Goal: Task Accomplishment & Management: Manage account settings

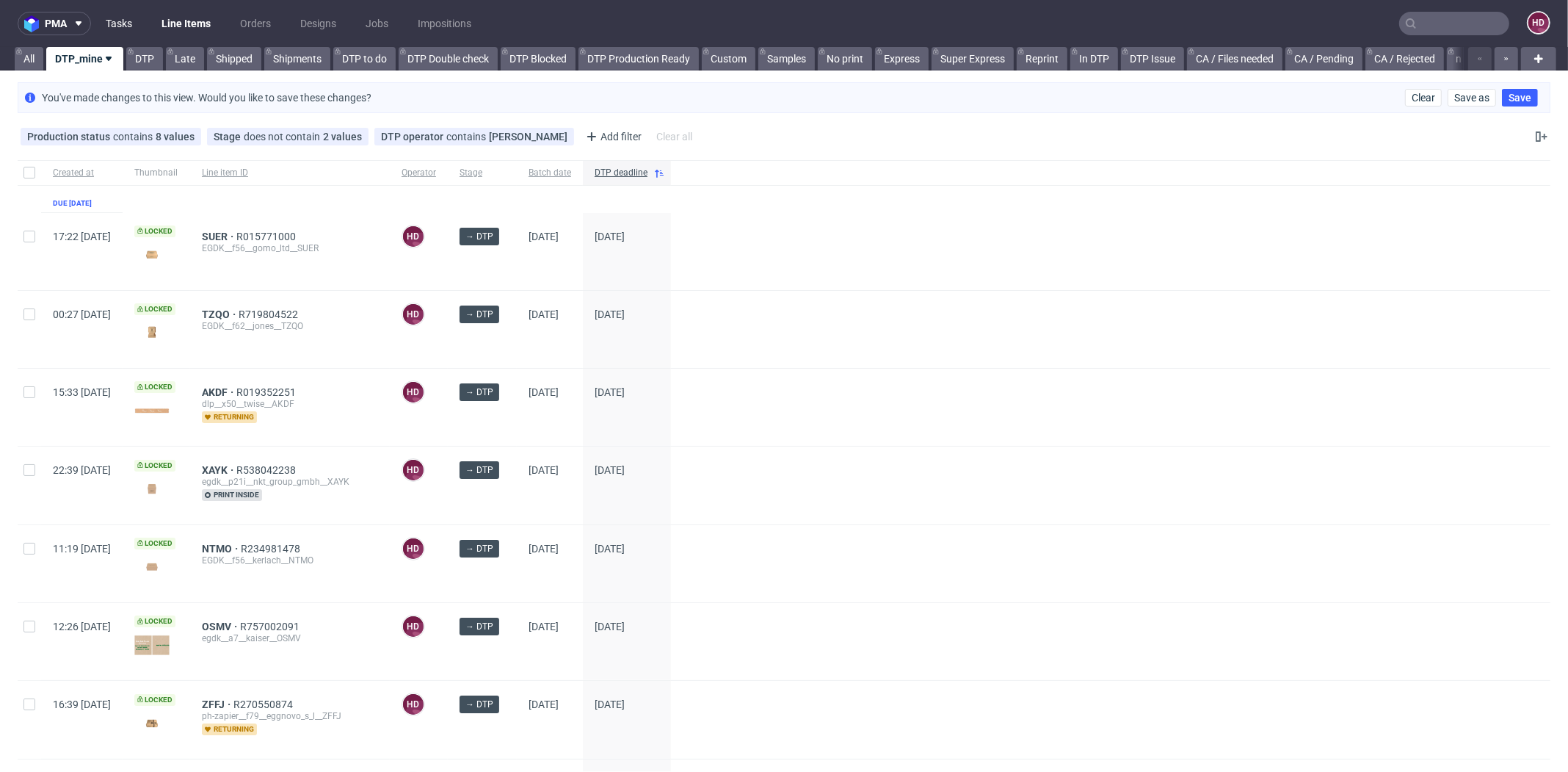
click at [129, 20] on link "Tasks" at bounding box center [119, 23] width 44 height 23
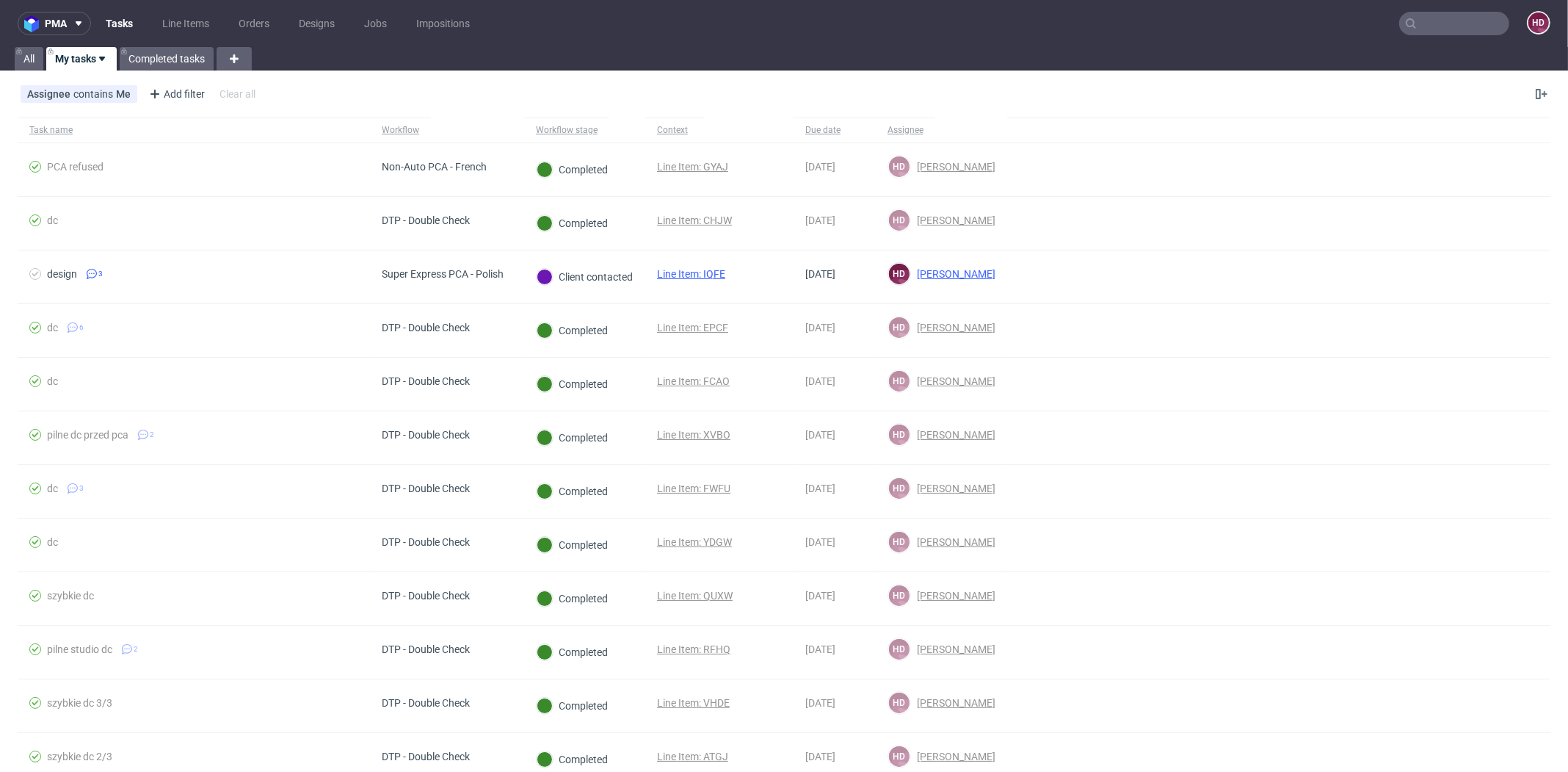
click at [154, 16] on ul "Tasks Line Items Orders Designs Jobs Impositions" at bounding box center [288, 23] width 393 height 23
click at [162, 16] on link "Line Items" at bounding box center [186, 23] width 65 height 23
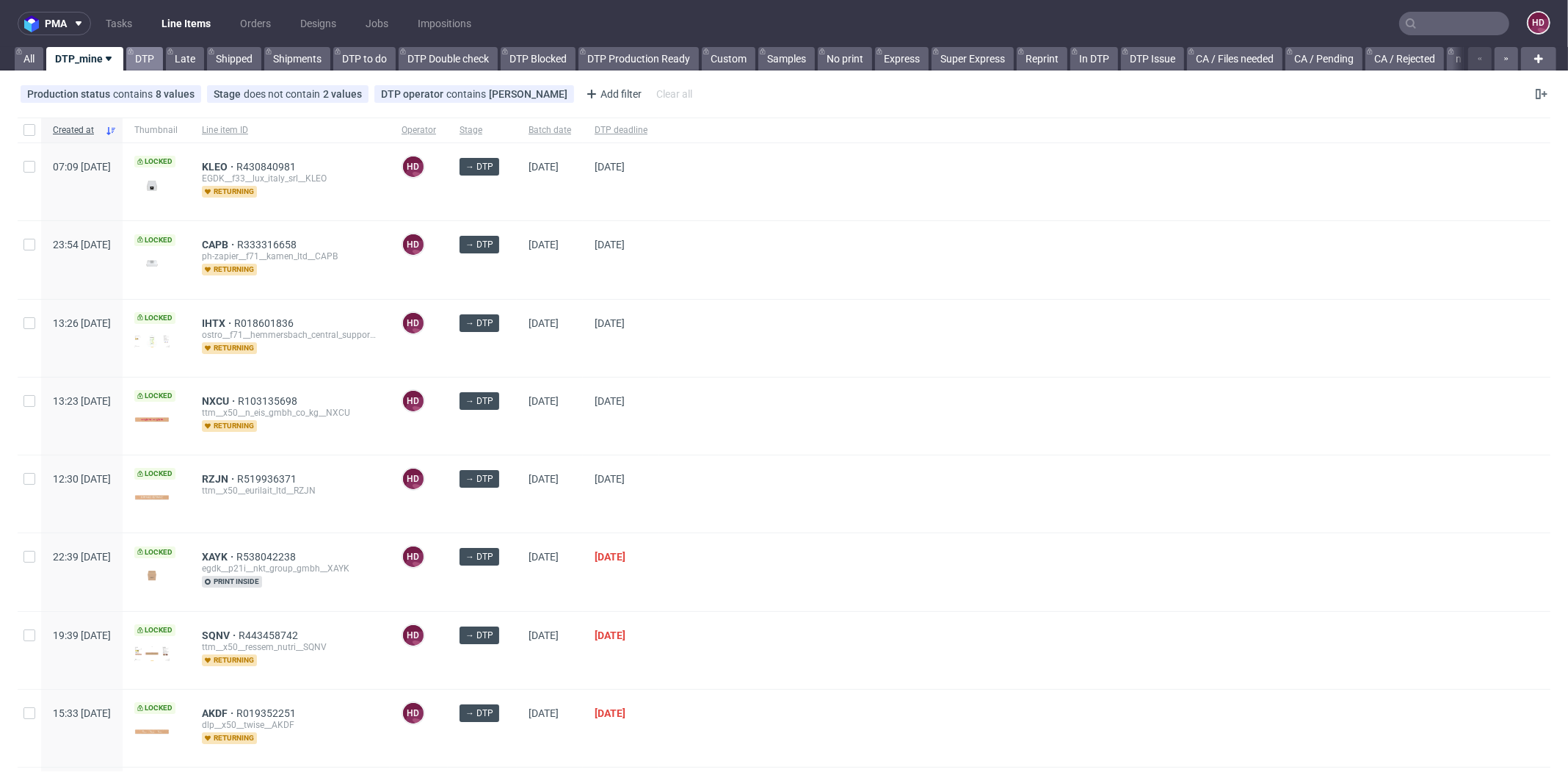
click at [146, 53] on link "DTP" at bounding box center [144, 58] width 36 height 23
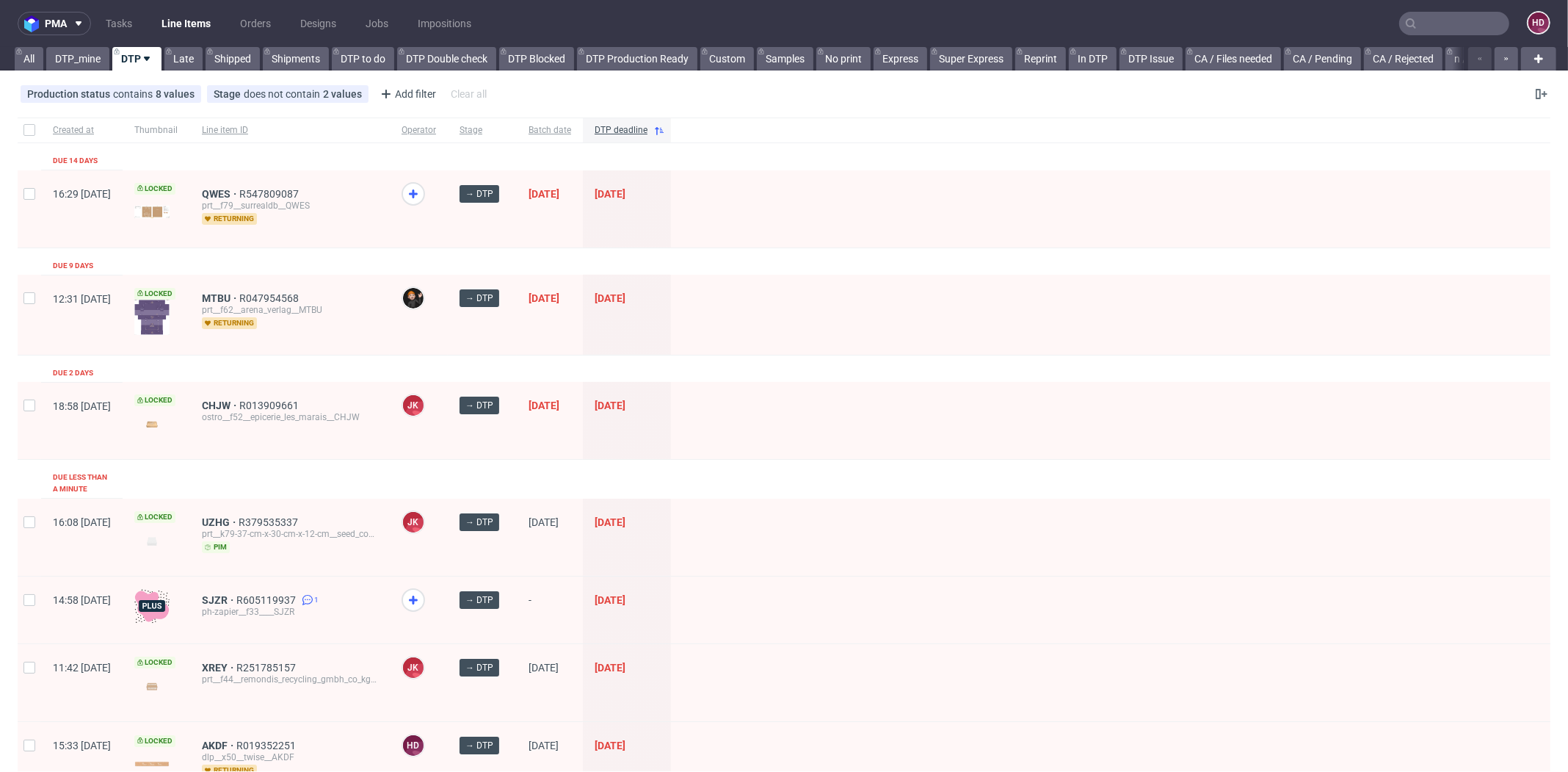
click at [260, 576] on div "SJZR R605119937 1 ph-zapier__f33____SJZR" at bounding box center [290, 609] width 200 height 67
click at [236, 594] on span "SJZR" at bounding box center [219, 600] width 35 height 12
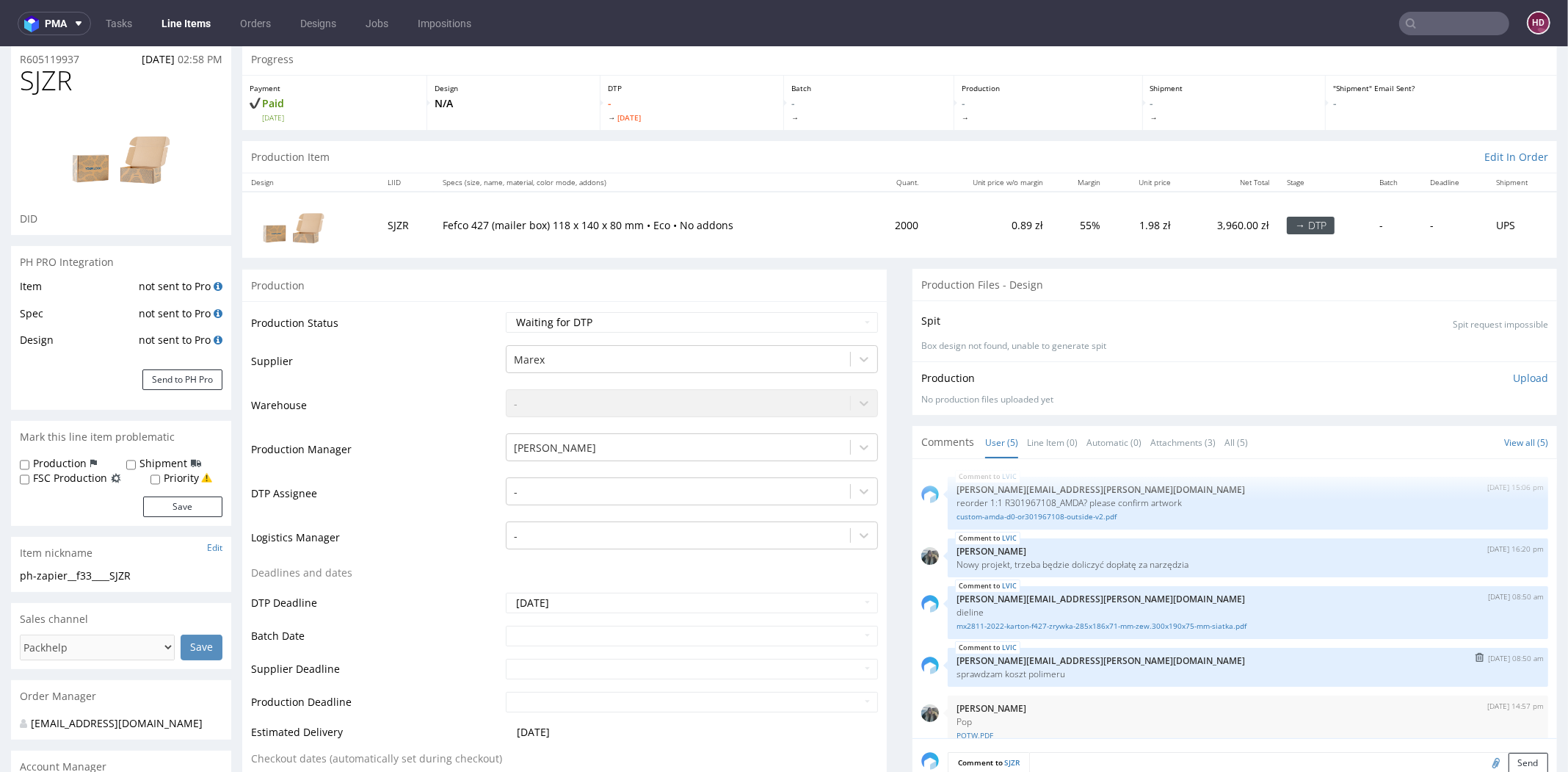
scroll to position [45, 0]
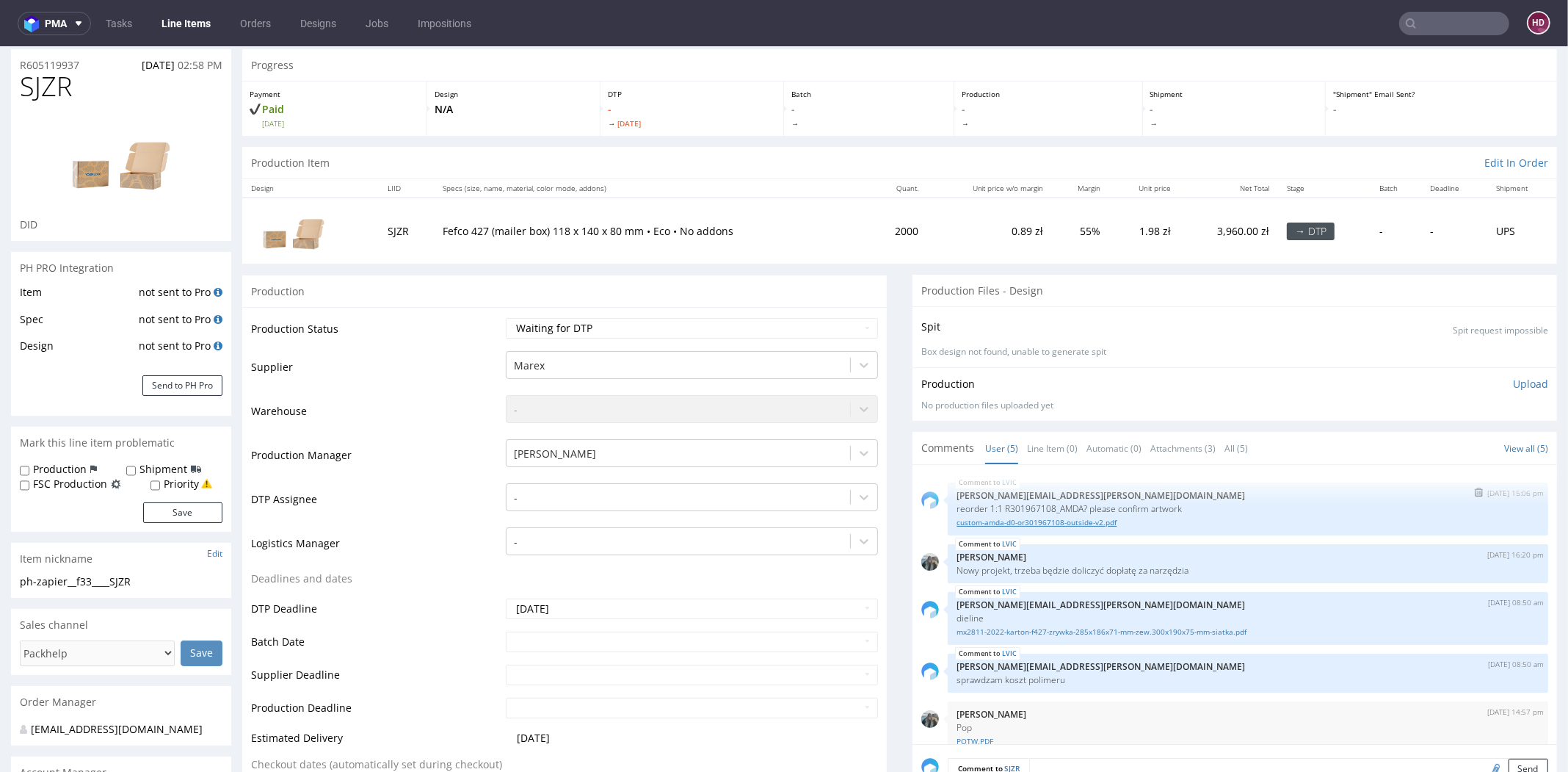
click at [974, 523] on link "custom-amda-d0-or301967108-outside-v2.pdf" at bounding box center [1248, 523] width 583 height 11
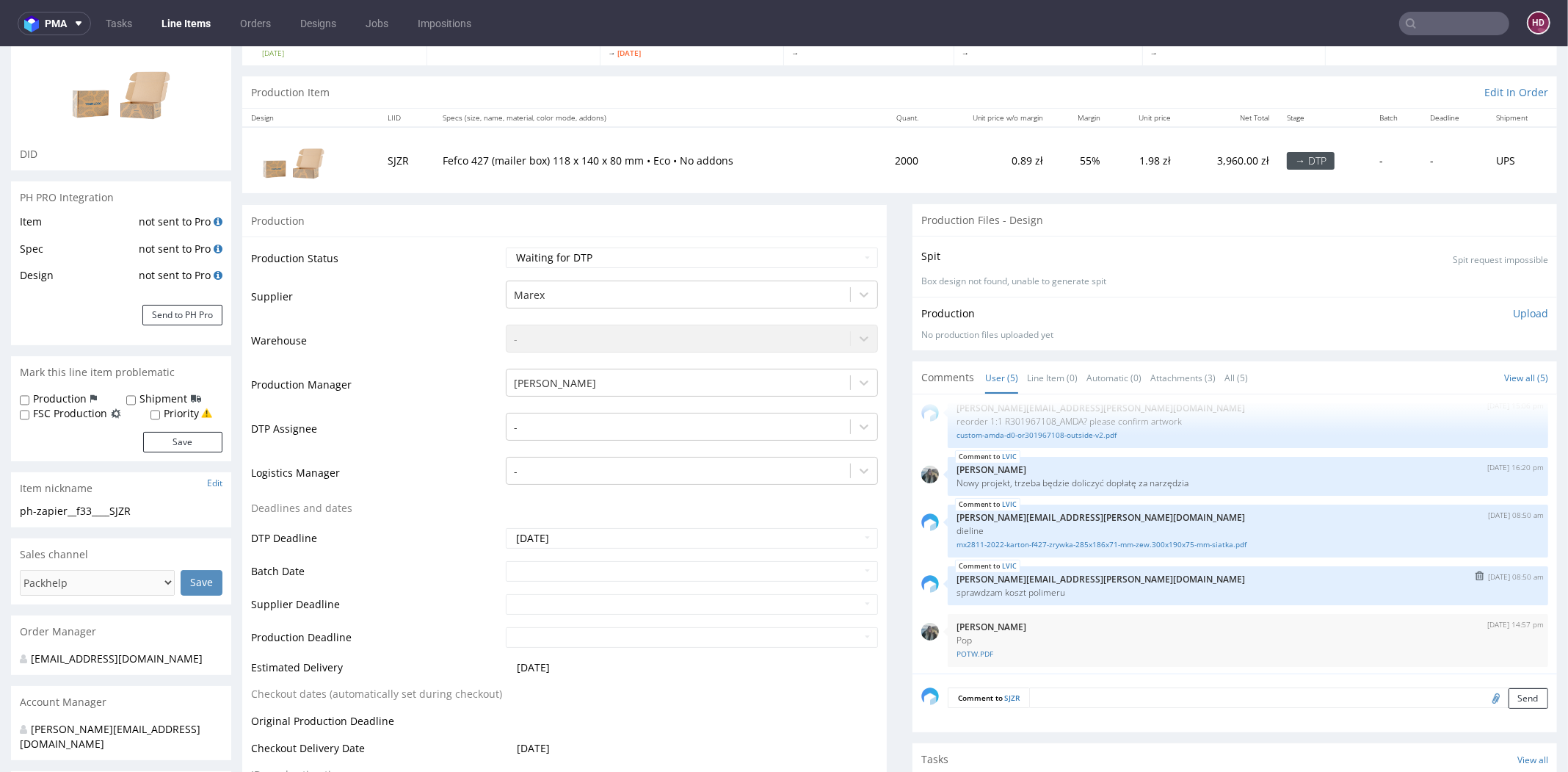
scroll to position [19, 0]
click at [1072, 540] on link "mx2811-2022-karton-f427-zrywka-285x186x71-mm-zew.300x190x75-mm-siatka.pdf" at bounding box center [1248, 543] width 583 height 11
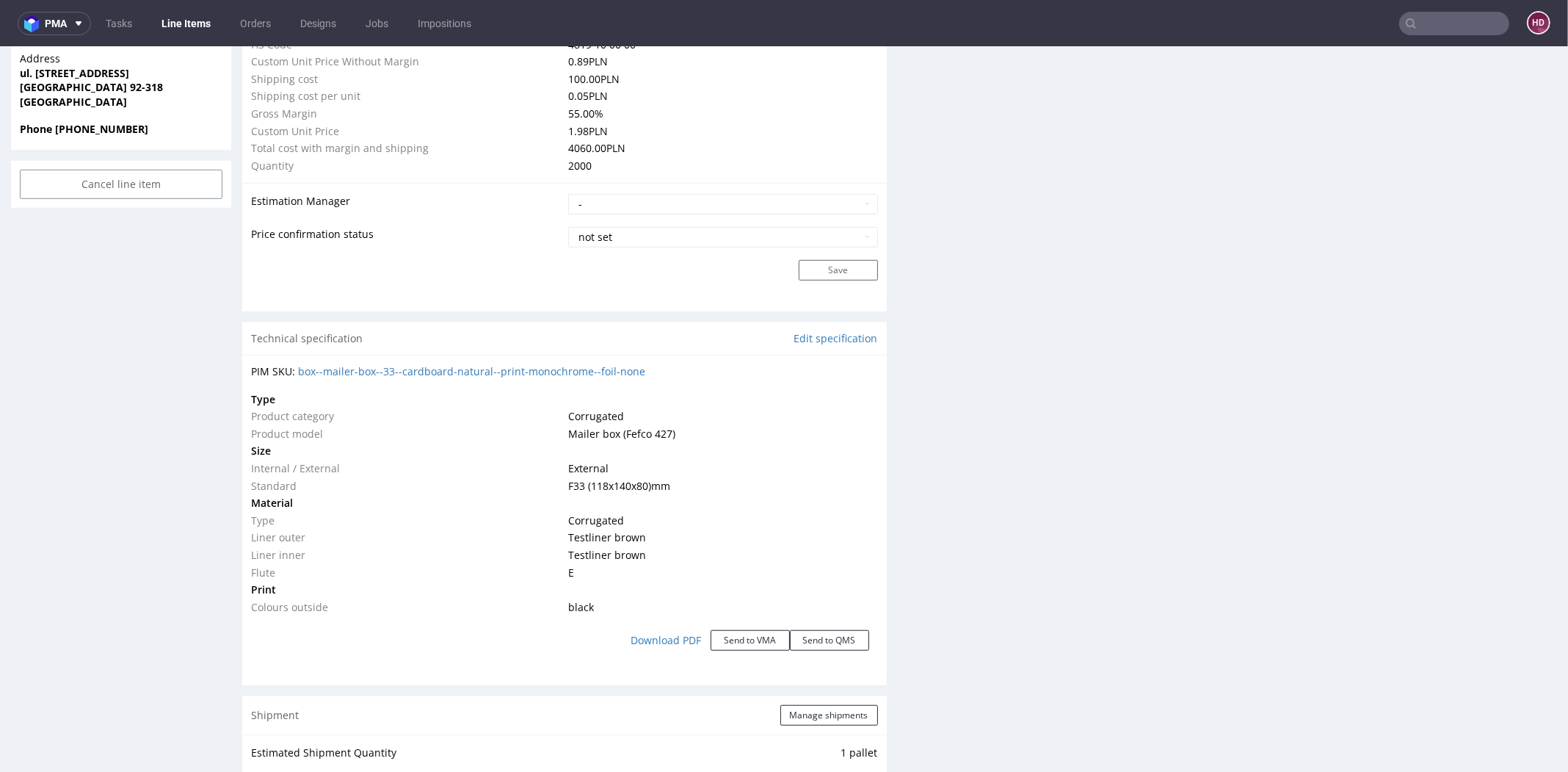
scroll to position [1127, 0]
click at [821, 337] on link "Edit specification" at bounding box center [836, 337] width 83 height 15
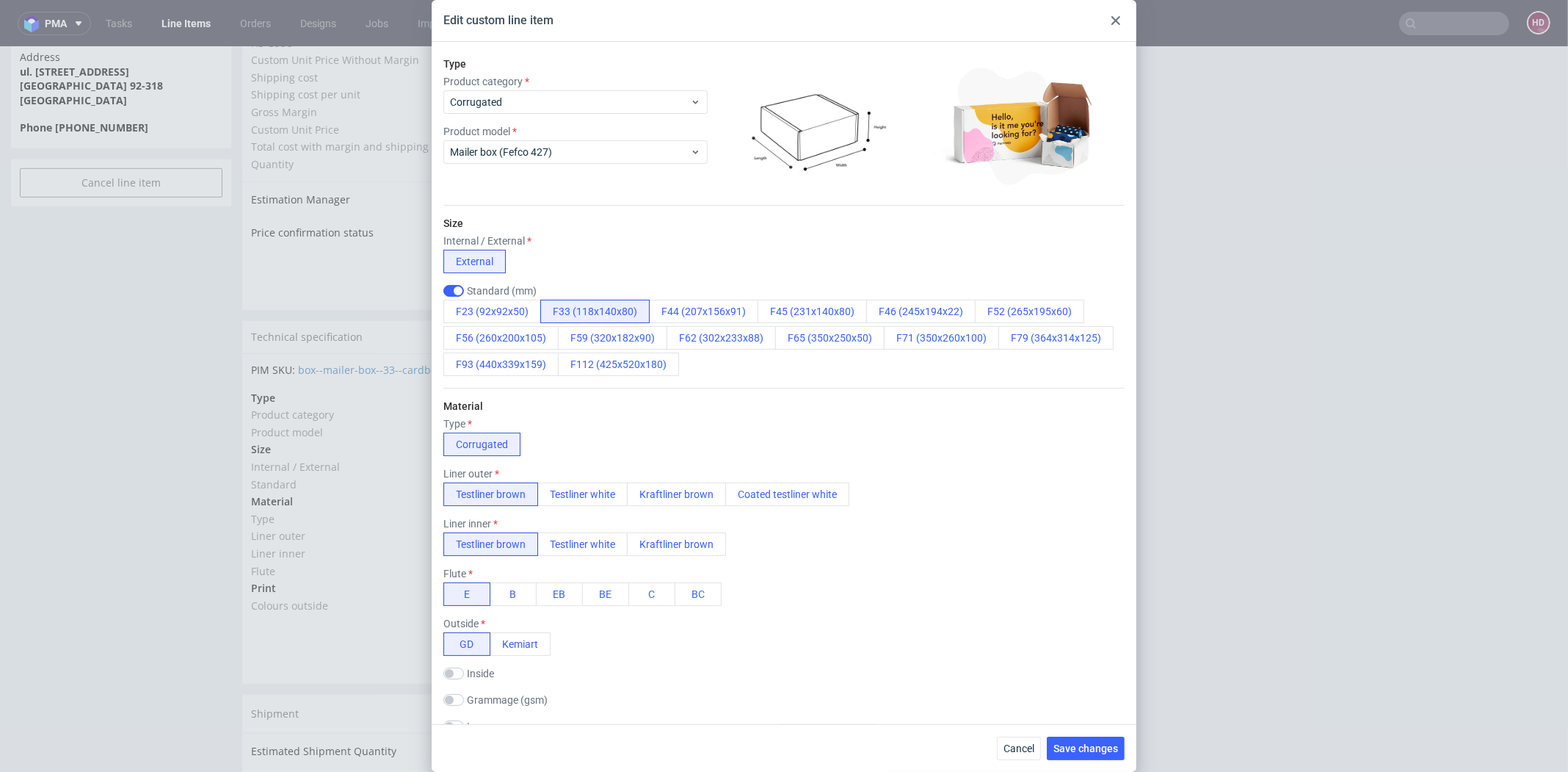
scroll to position [36, 0]
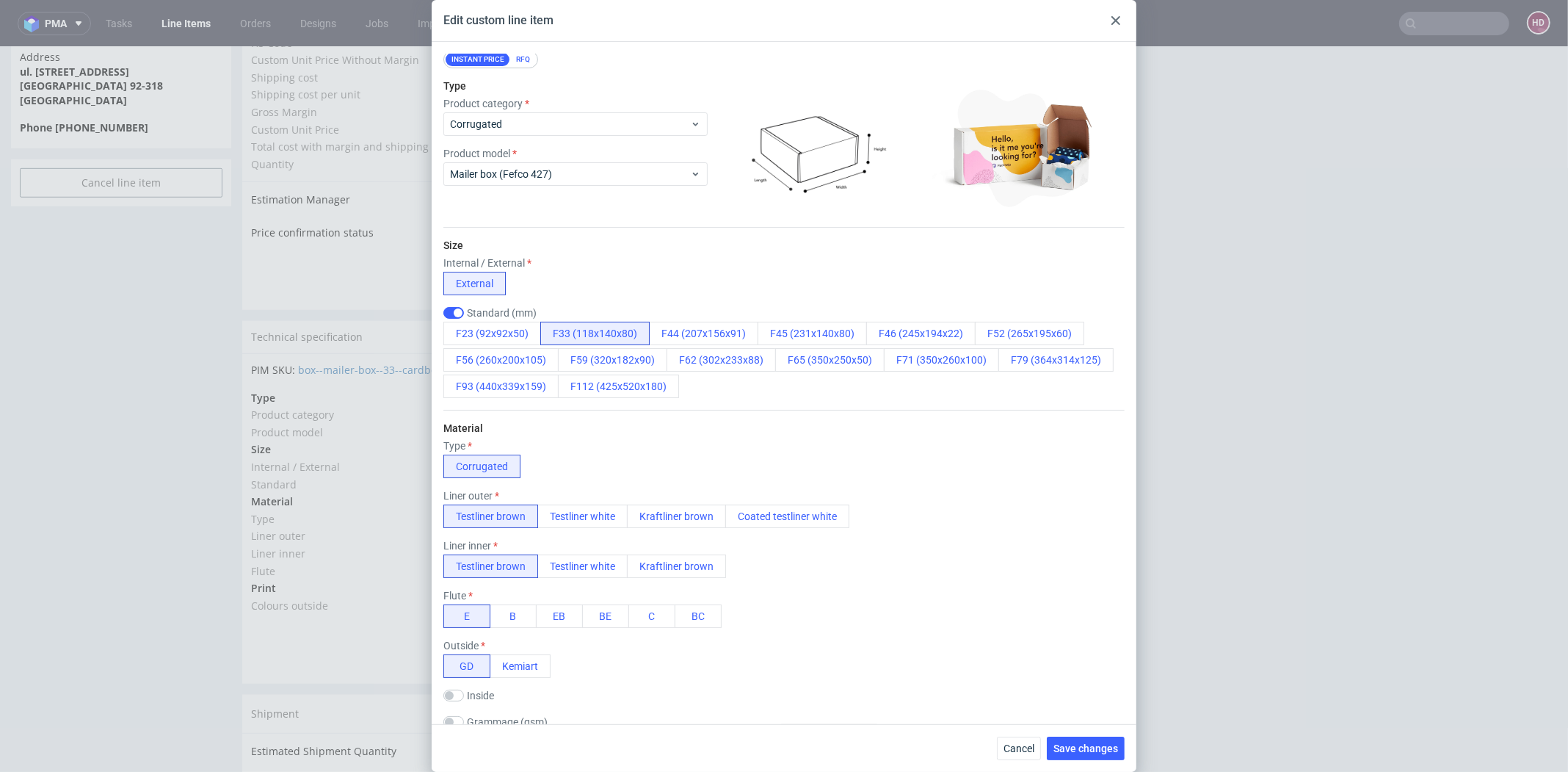
click at [1114, 18] on icon at bounding box center [1116, 20] width 9 height 9
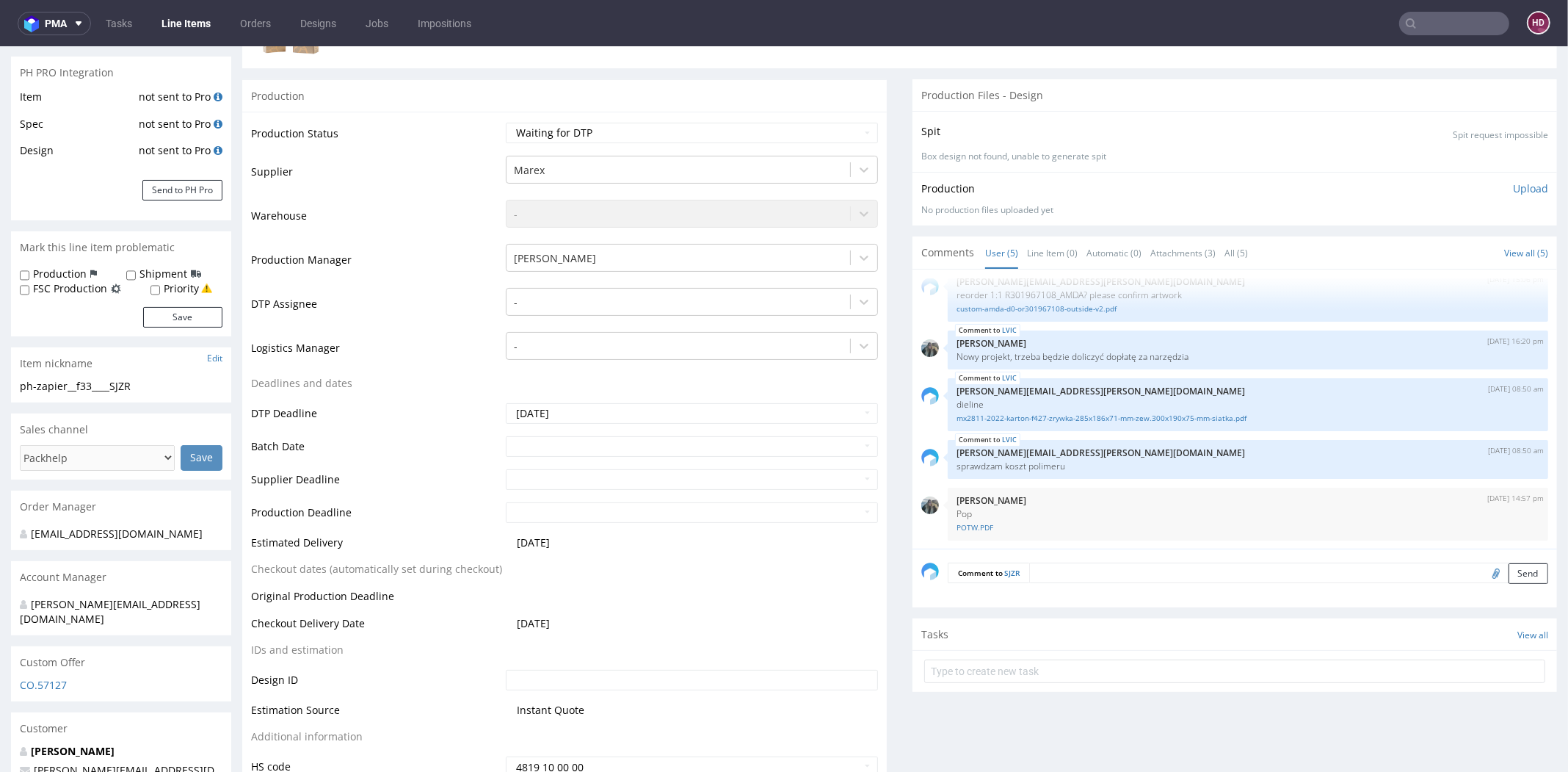
scroll to position [229, 0]
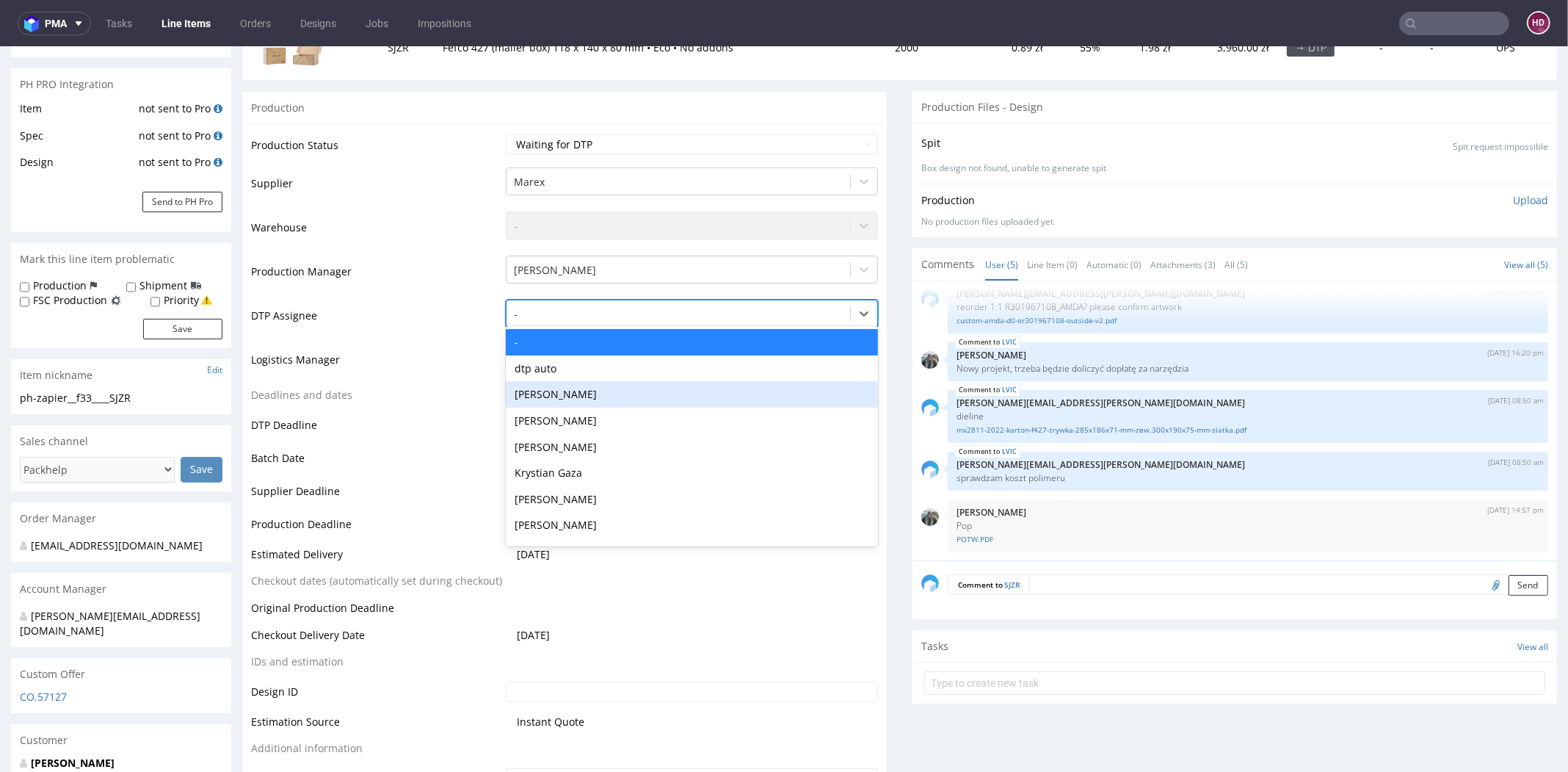
drag, startPoint x: 755, startPoint y: 300, endPoint x: 710, endPoint y: 400, distance: 109.7
click at [710, 320] on div "[PERSON_NAME], 3 of 31. 31 results available. Use Up and Down to choose options…" at bounding box center [692, 309] width 372 height 20
click at [710, 400] on div "[PERSON_NAME]" at bounding box center [692, 394] width 372 height 27
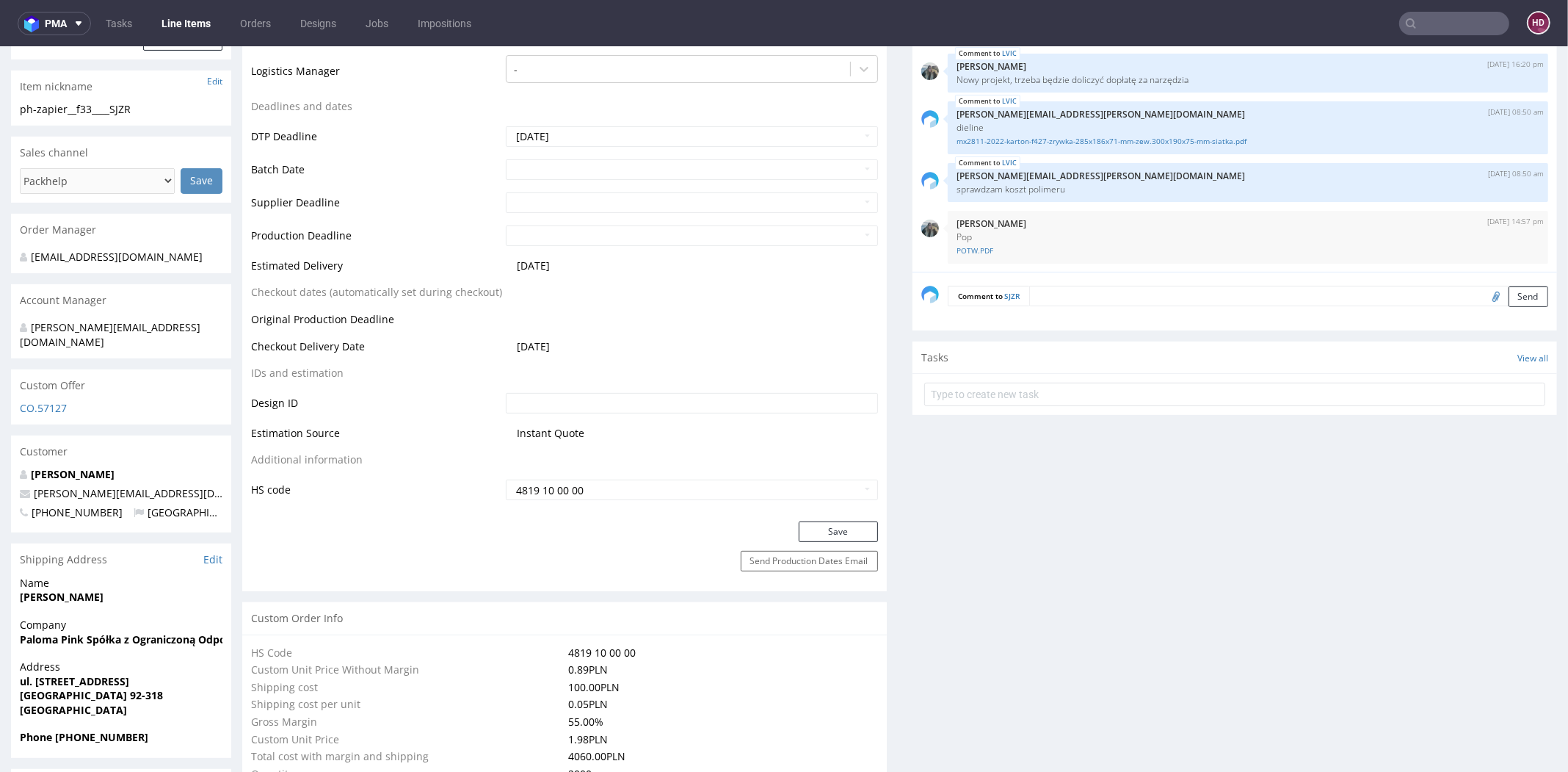
scroll to position [577, 0]
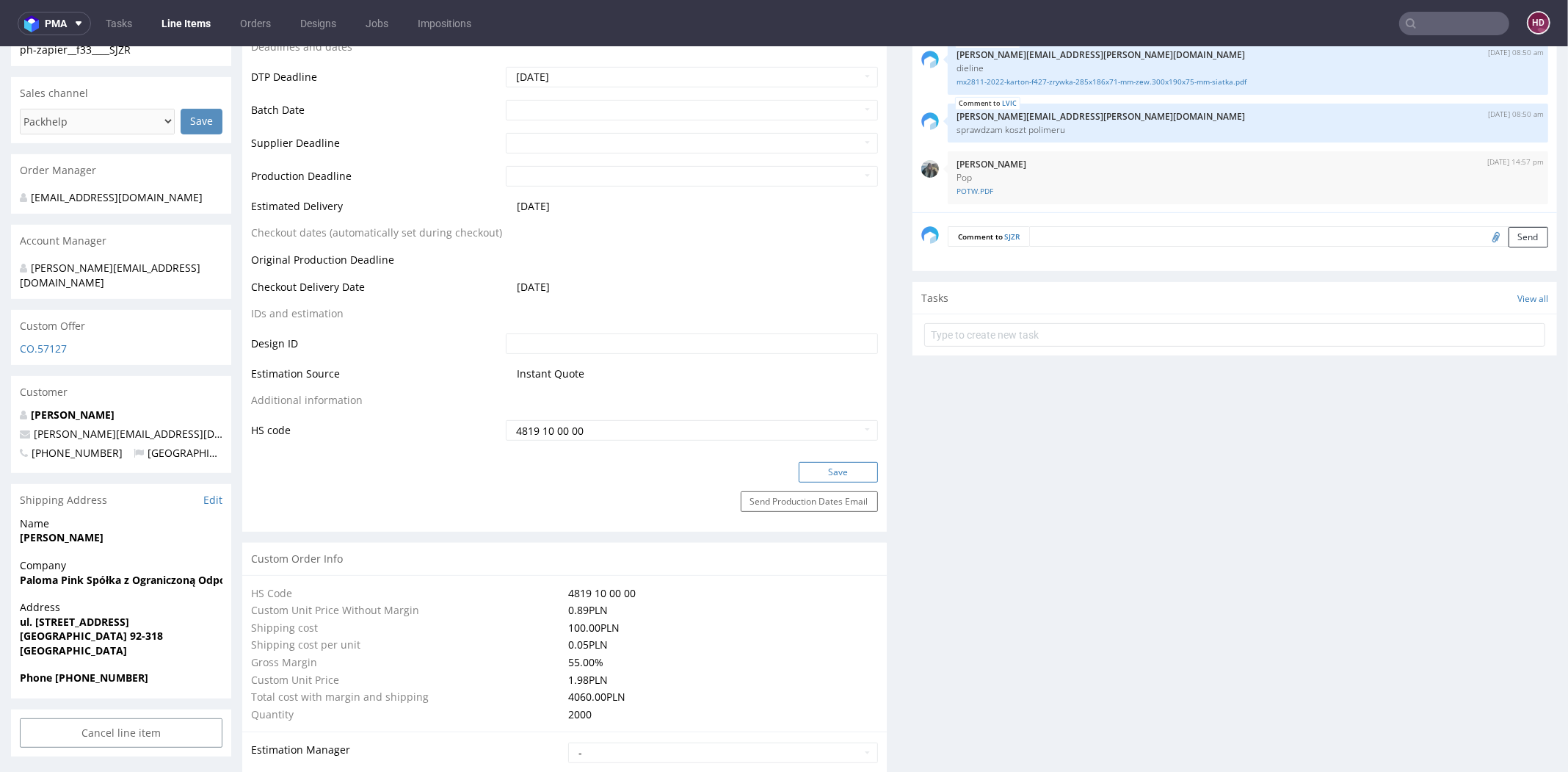
click at [810, 470] on button "Save" at bounding box center [838, 472] width 79 height 20
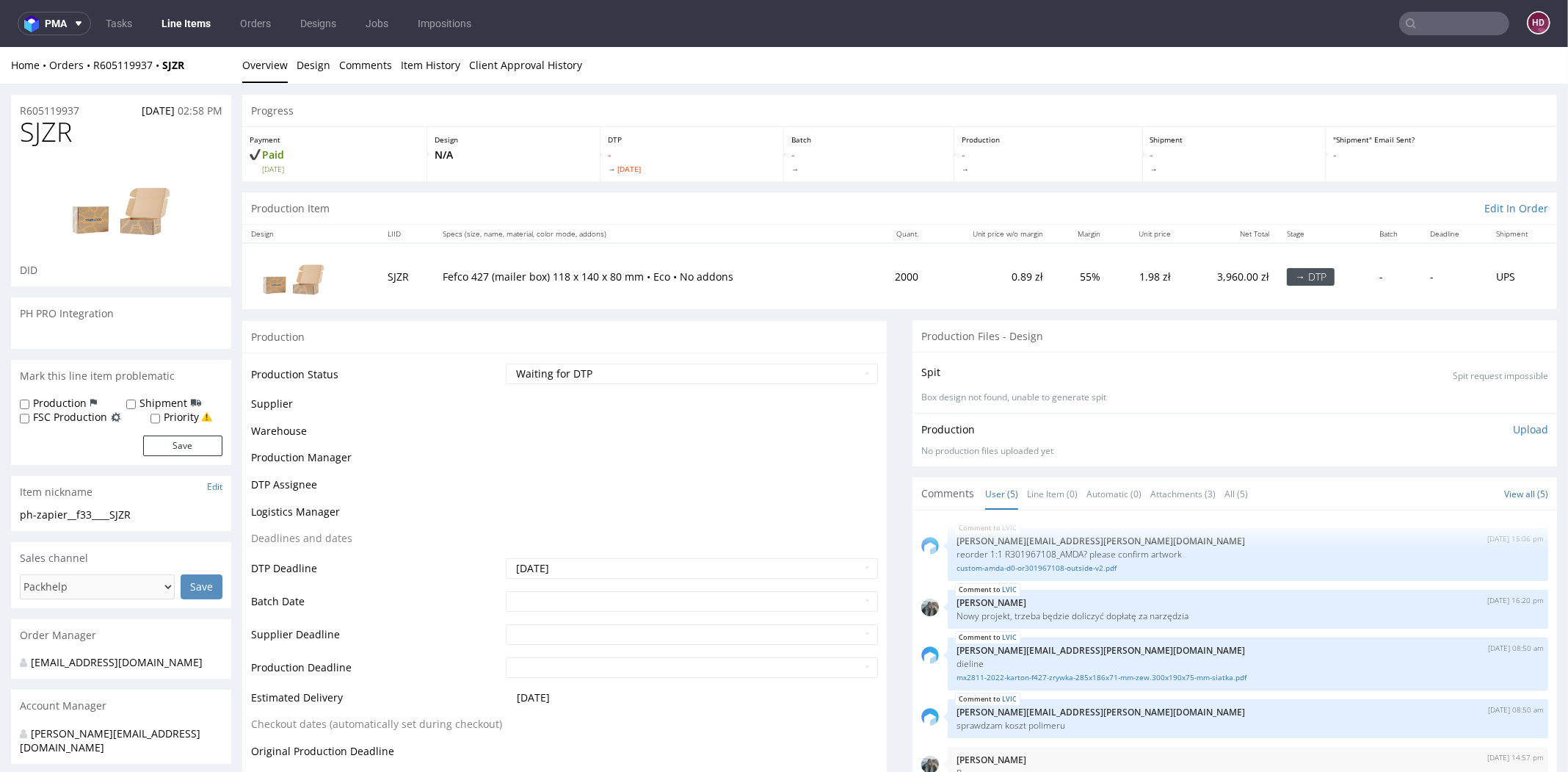
scroll to position [464, 0]
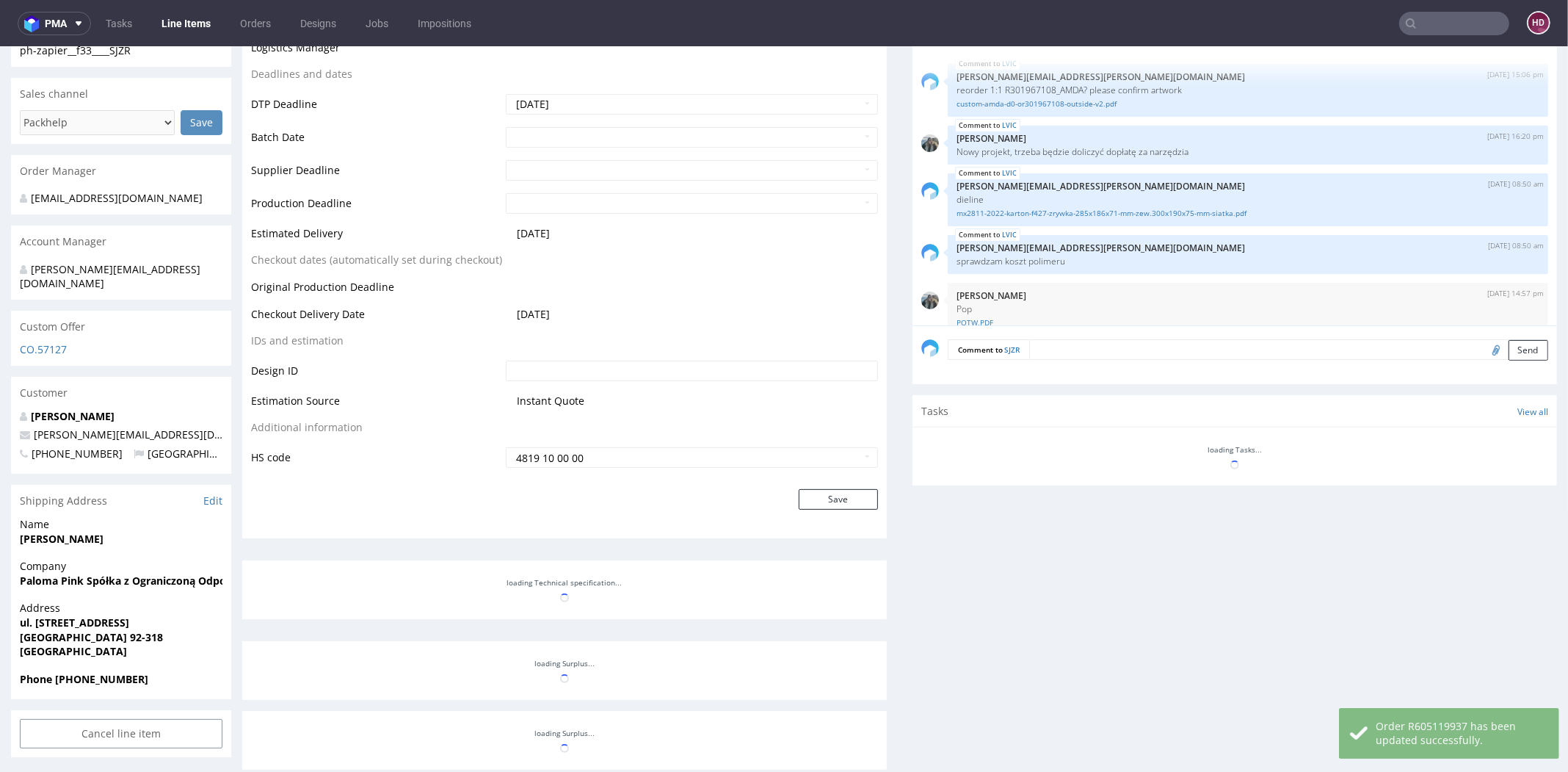
click at [178, 21] on link "Line Items" at bounding box center [186, 23] width 67 height 23
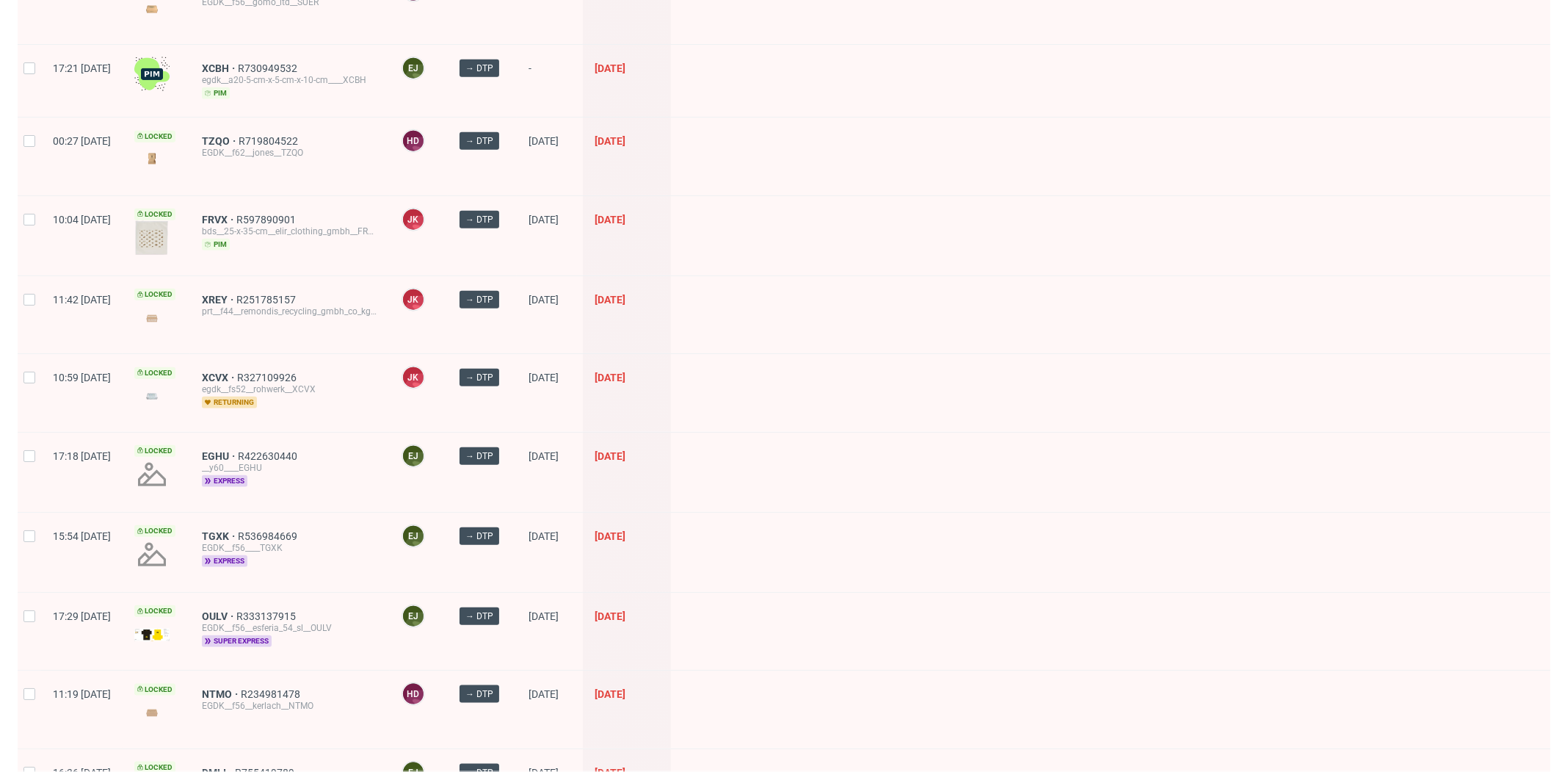
scroll to position [1844, 0]
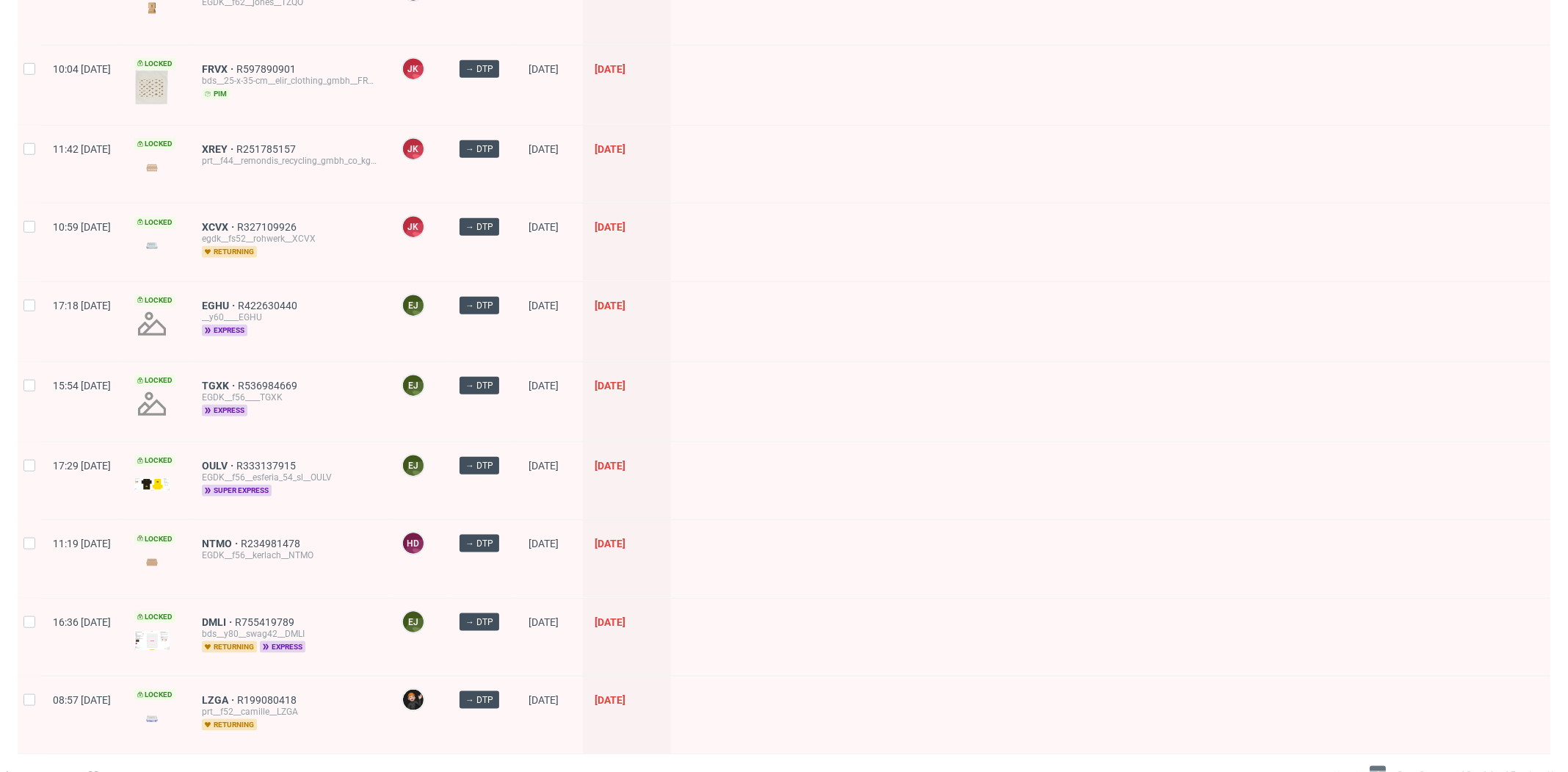
click at [291, 471] on span "OULV R333137915 EGDK__f56__esferia_54_sl__OULV super express" at bounding box center [290, 481] width 176 height 42
click at [272, 485] on span "super express" at bounding box center [237, 490] width 70 height 12
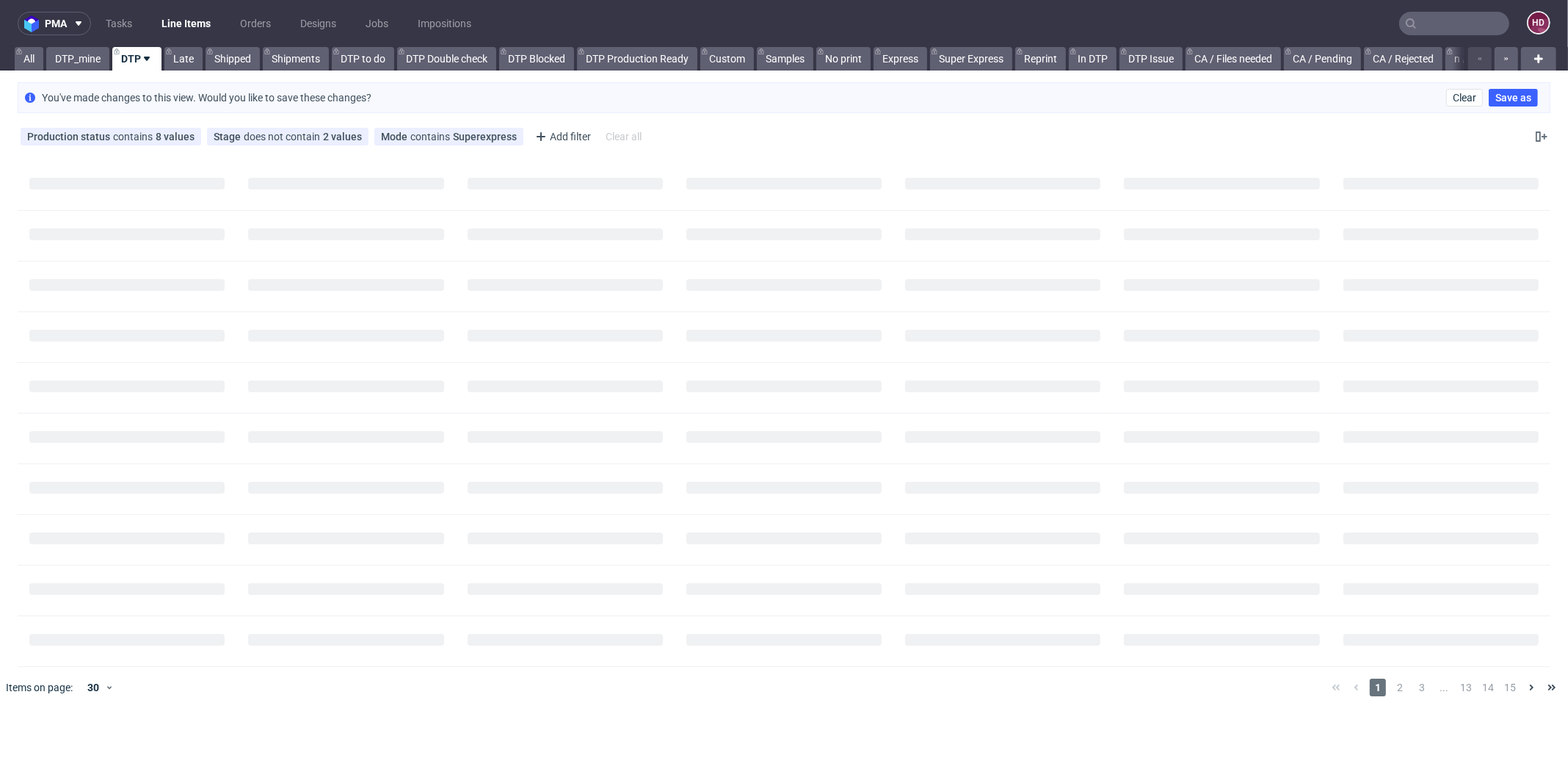
scroll to position [0, 0]
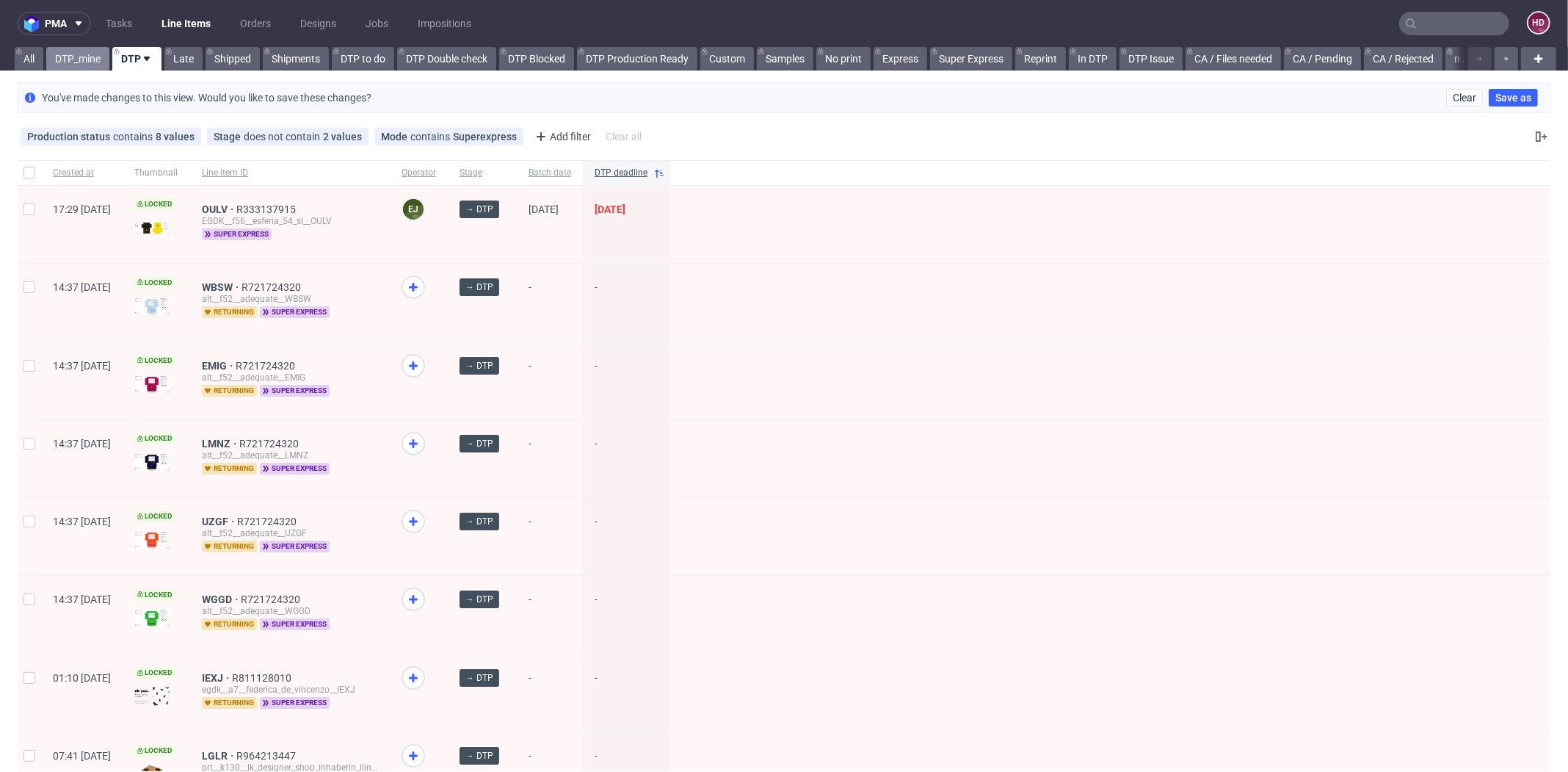
click at [87, 60] on link "DTP_mine" at bounding box center [78, 58] width 63 height 23
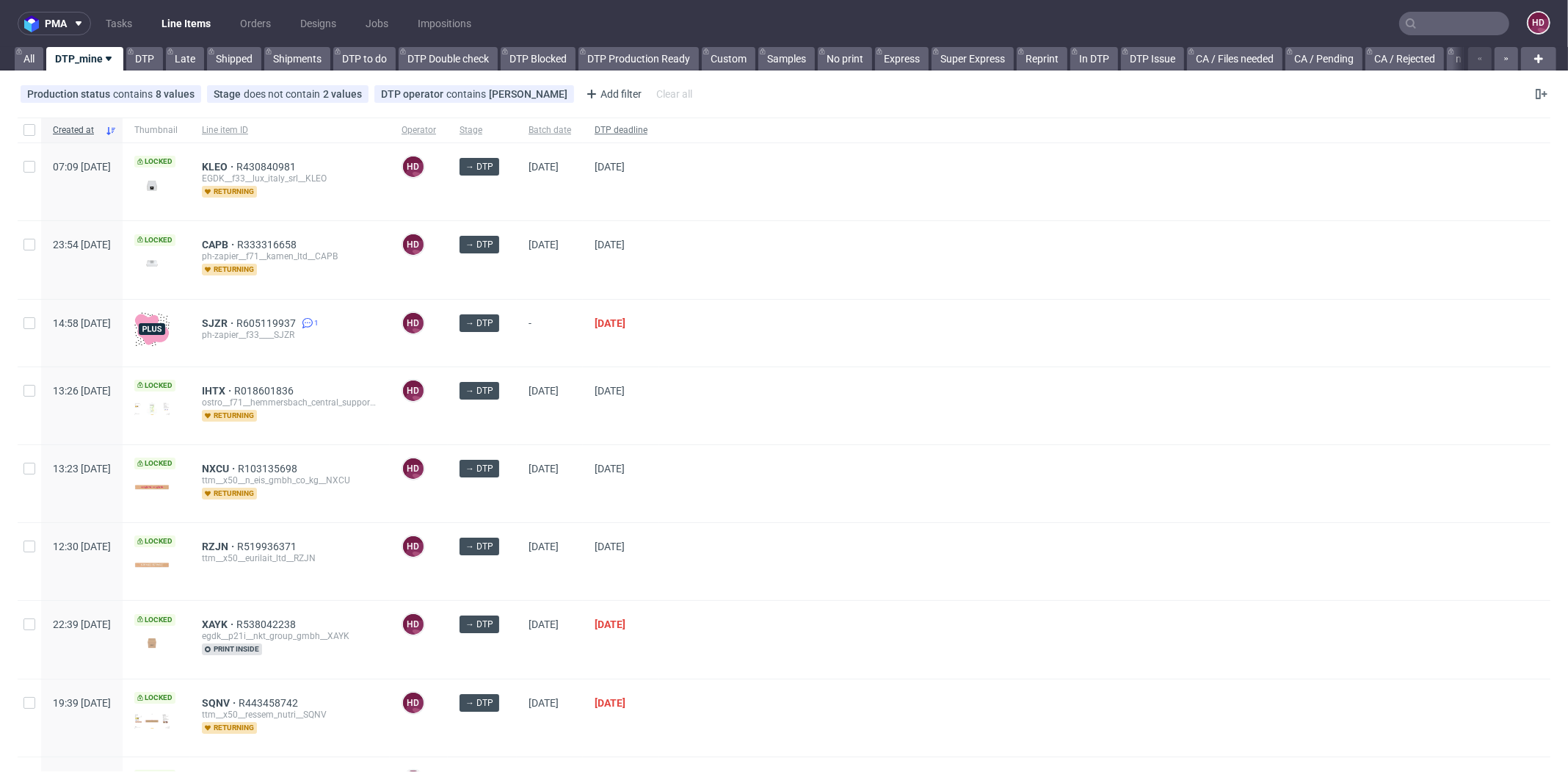
click at [659, 120] on div "DTP deadline" at bounding box center [621, 129] width 76 height 25
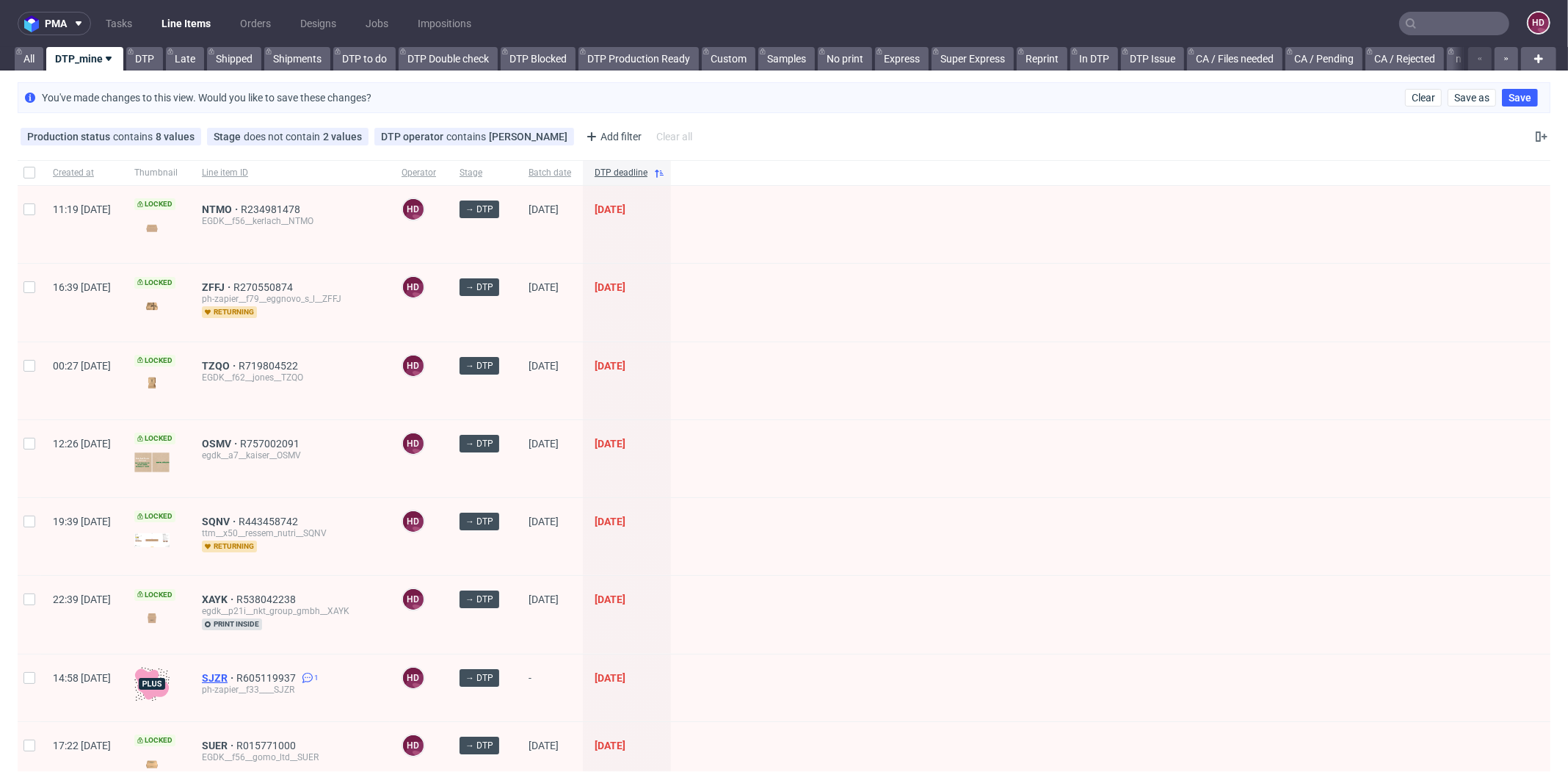
click at [236, 672] on span "SJZR" at bounding box center [219, 677] width 35 height 12
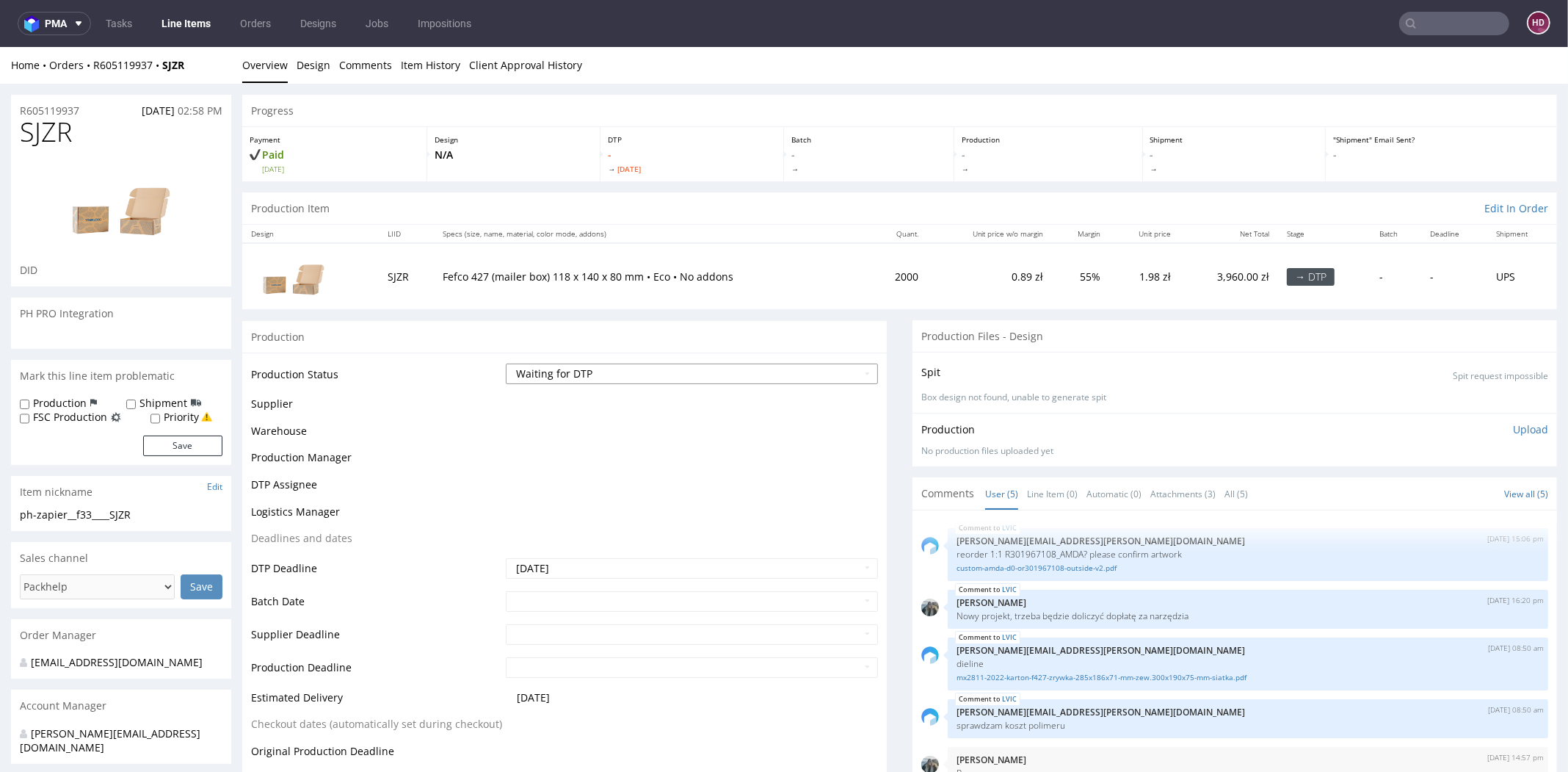
scroll to position [19, 0]
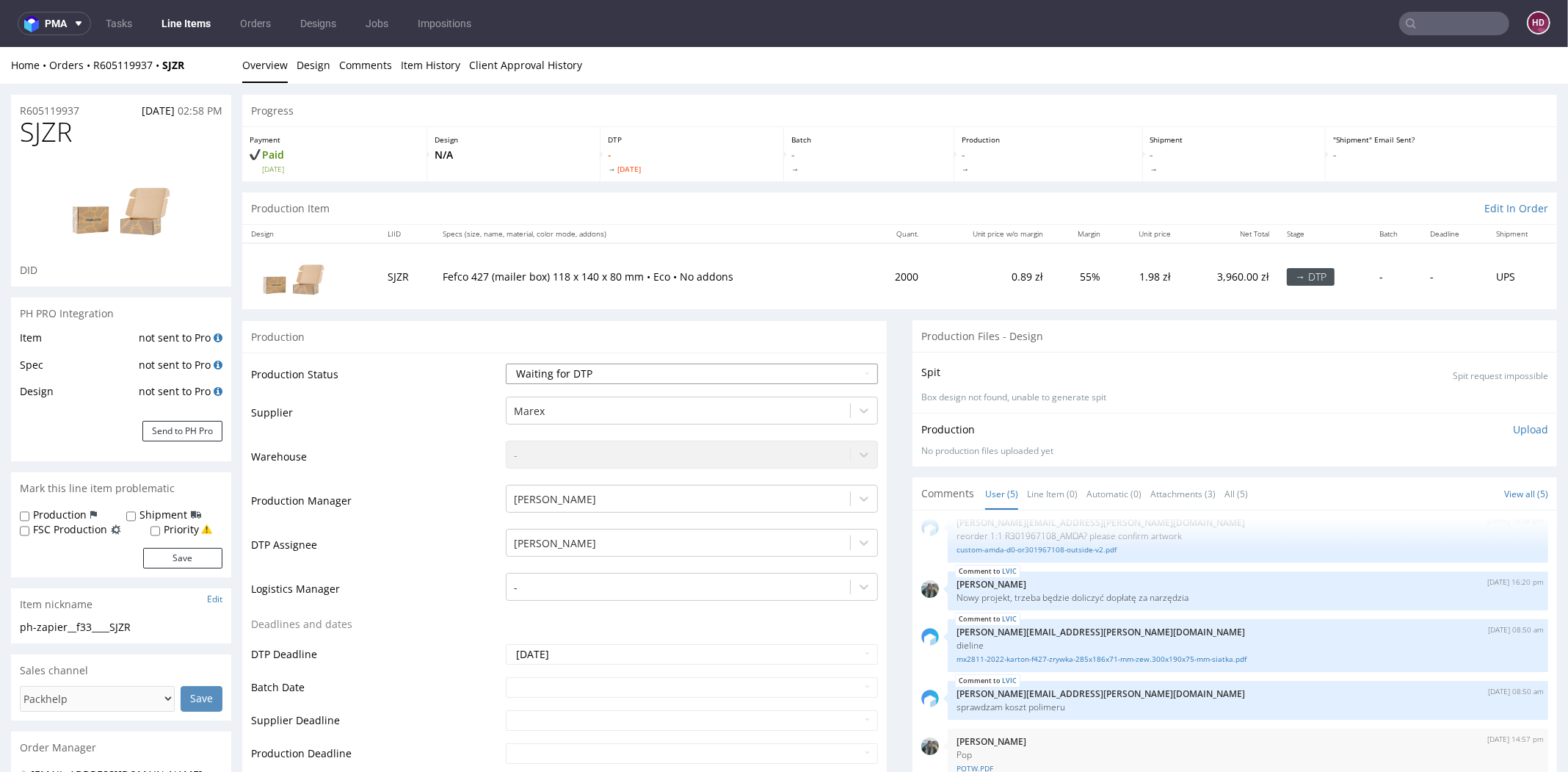
click at [556, 372] on select "Waiting for Artwork Waiting for Diecut Waiting for Mockup Waiting for DTP Waiti…" at bounding box center [692, 373] width 372 height 20
click at [197, 33] on link "Line Items" at bounding box center [186, 23] width 67 height 23
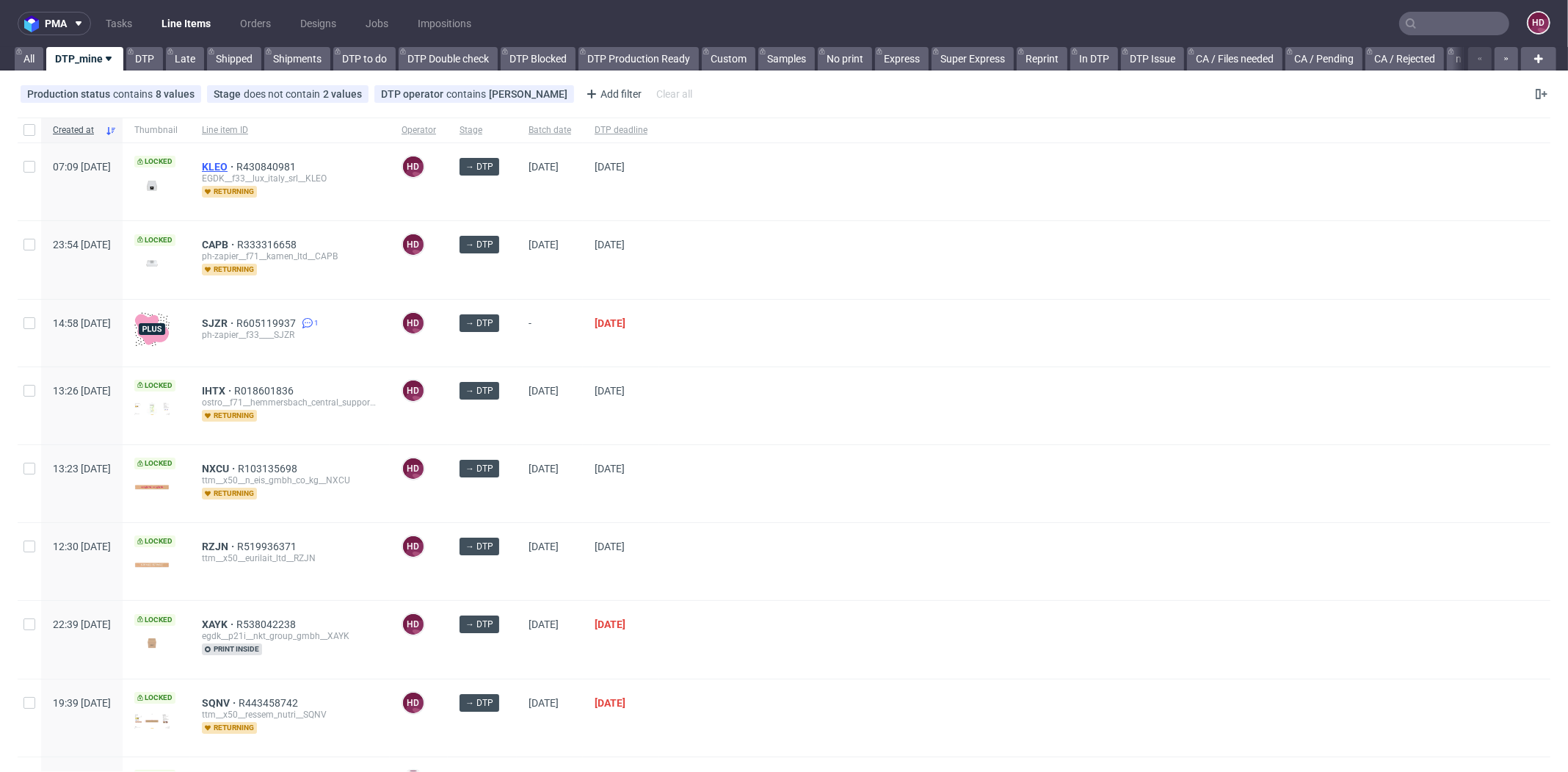
click at [236, 164] on span "KLEO" at bounding box center [219, 167] width 35 height 12
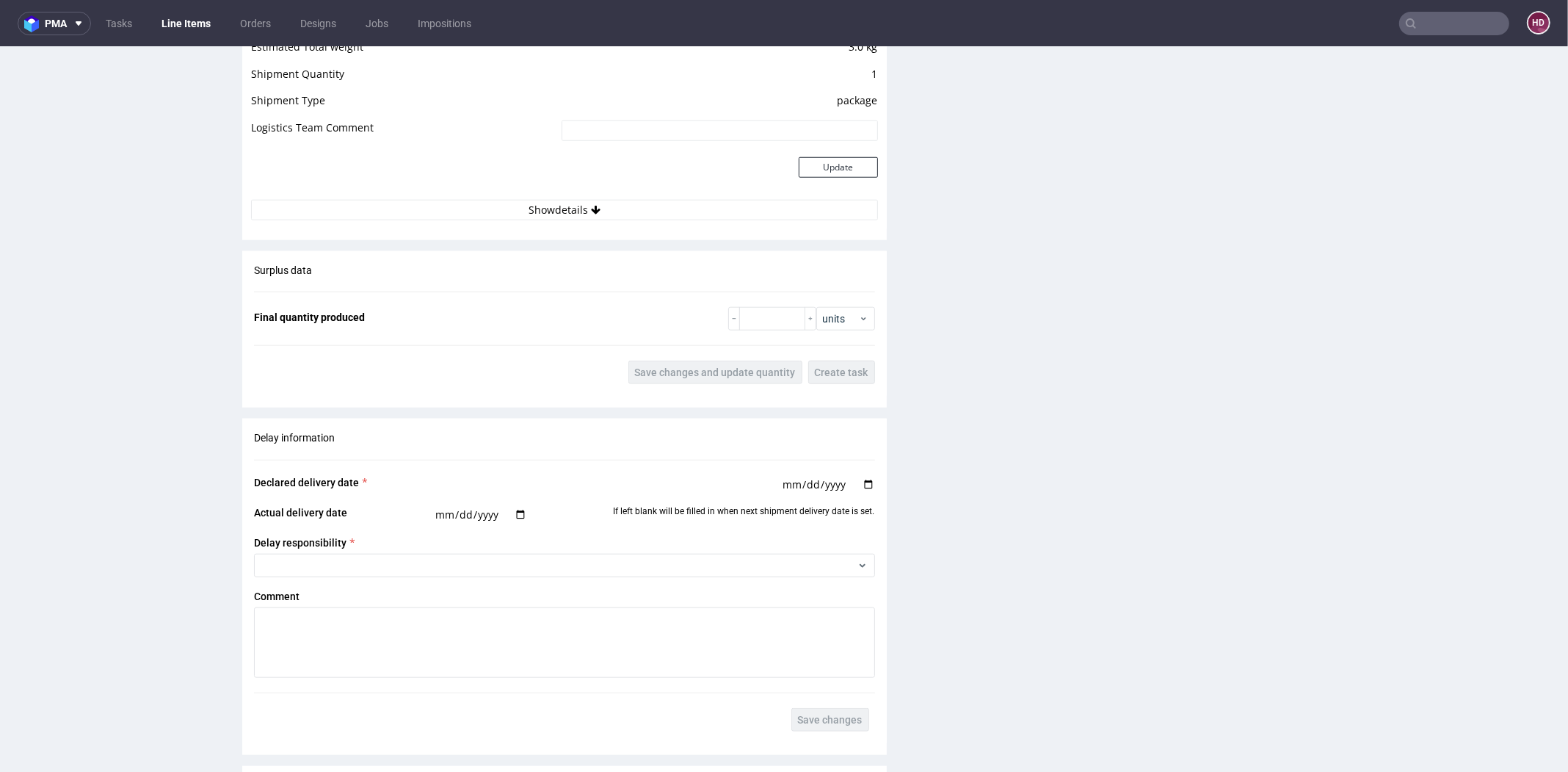
scroll to position [1847, 0]
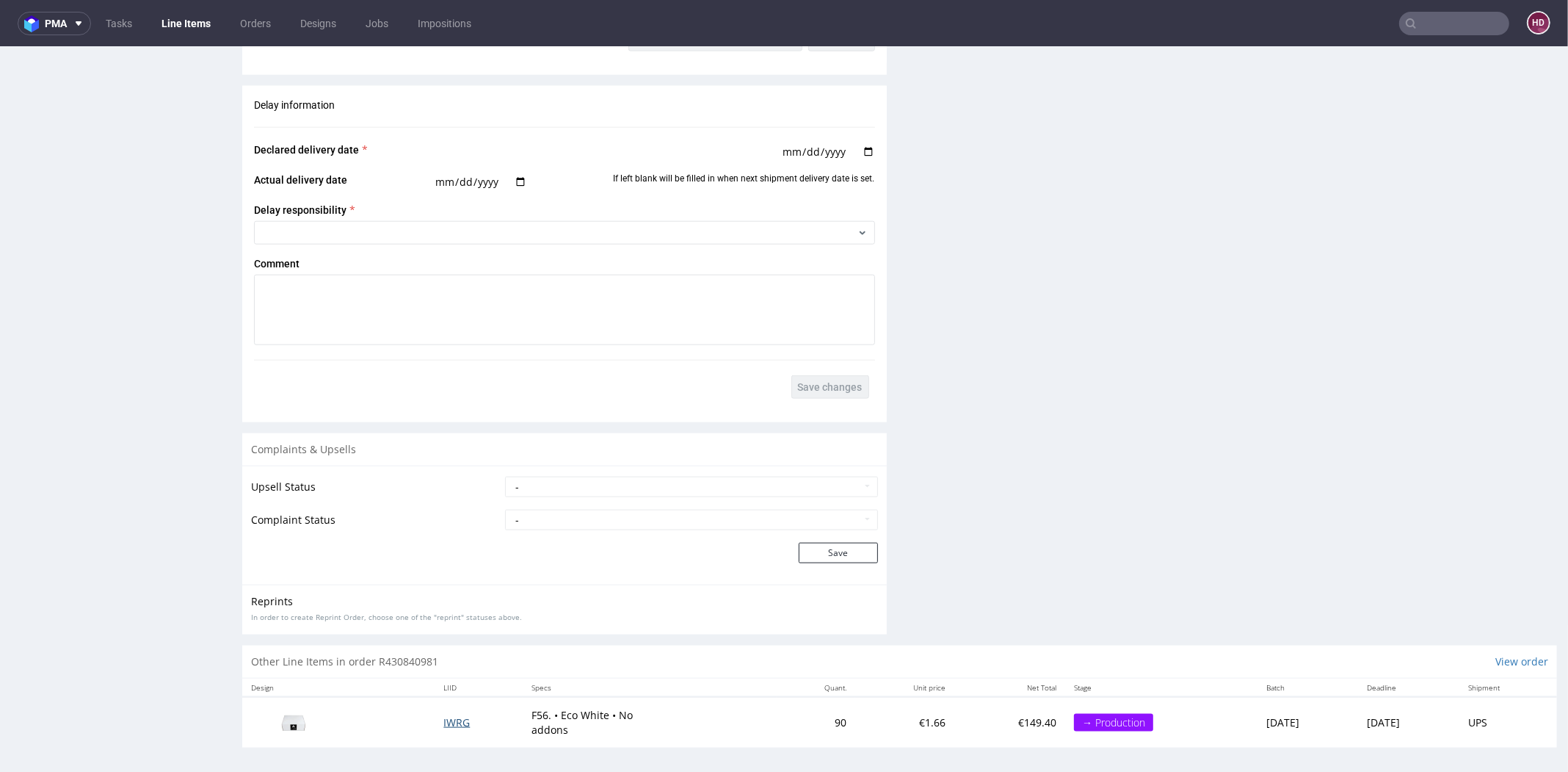
click at [443, 715] on span "IWRG" at bounding box center [456, 722] width 27 height 14
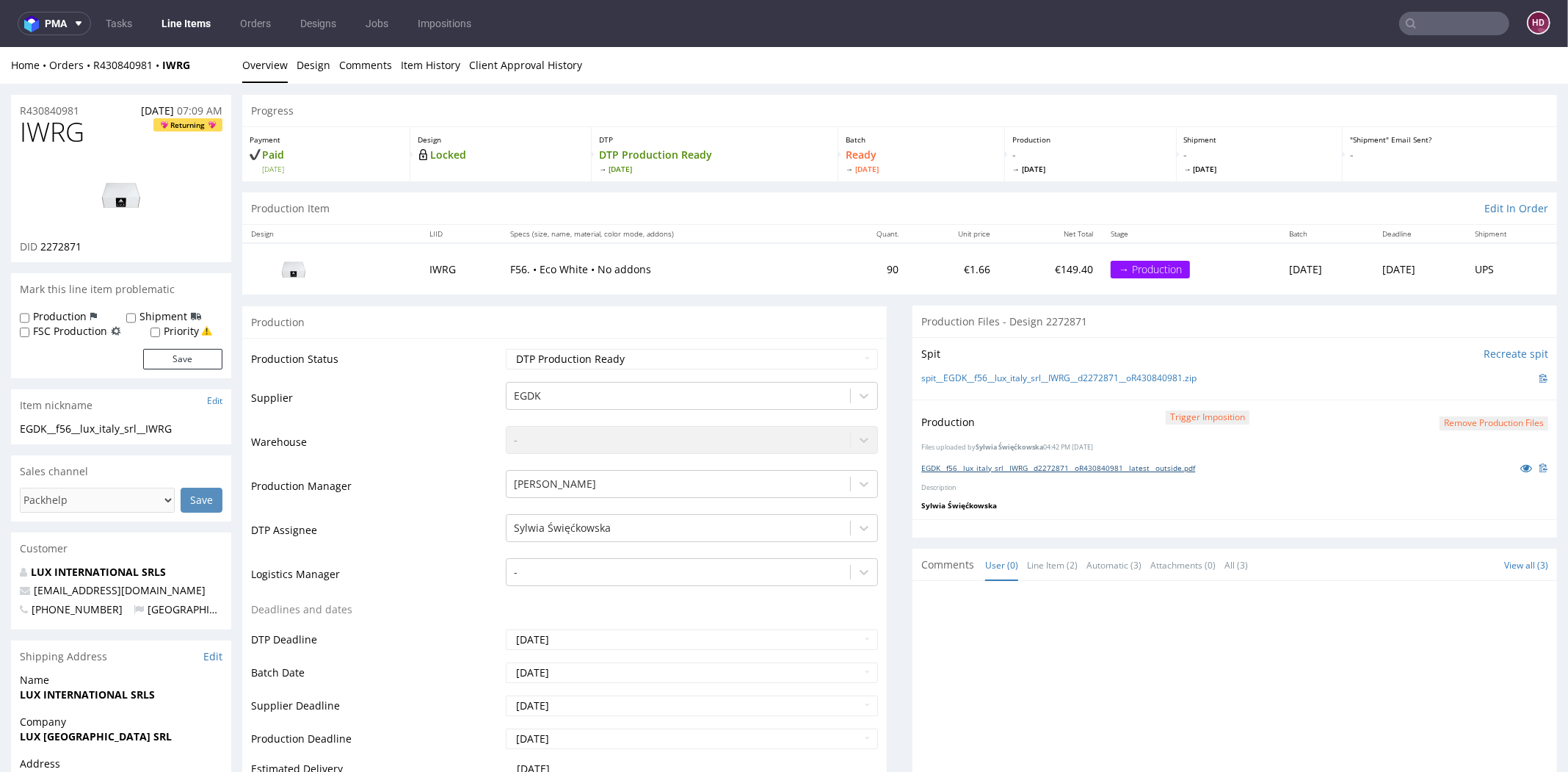
click at [967, 464] on link "EGDK__f56__lux_italy_srl__IWRG__d2272871__oR430840981__latest__outside.pdf" at bounding box center [1058, 468] width 273 height 11
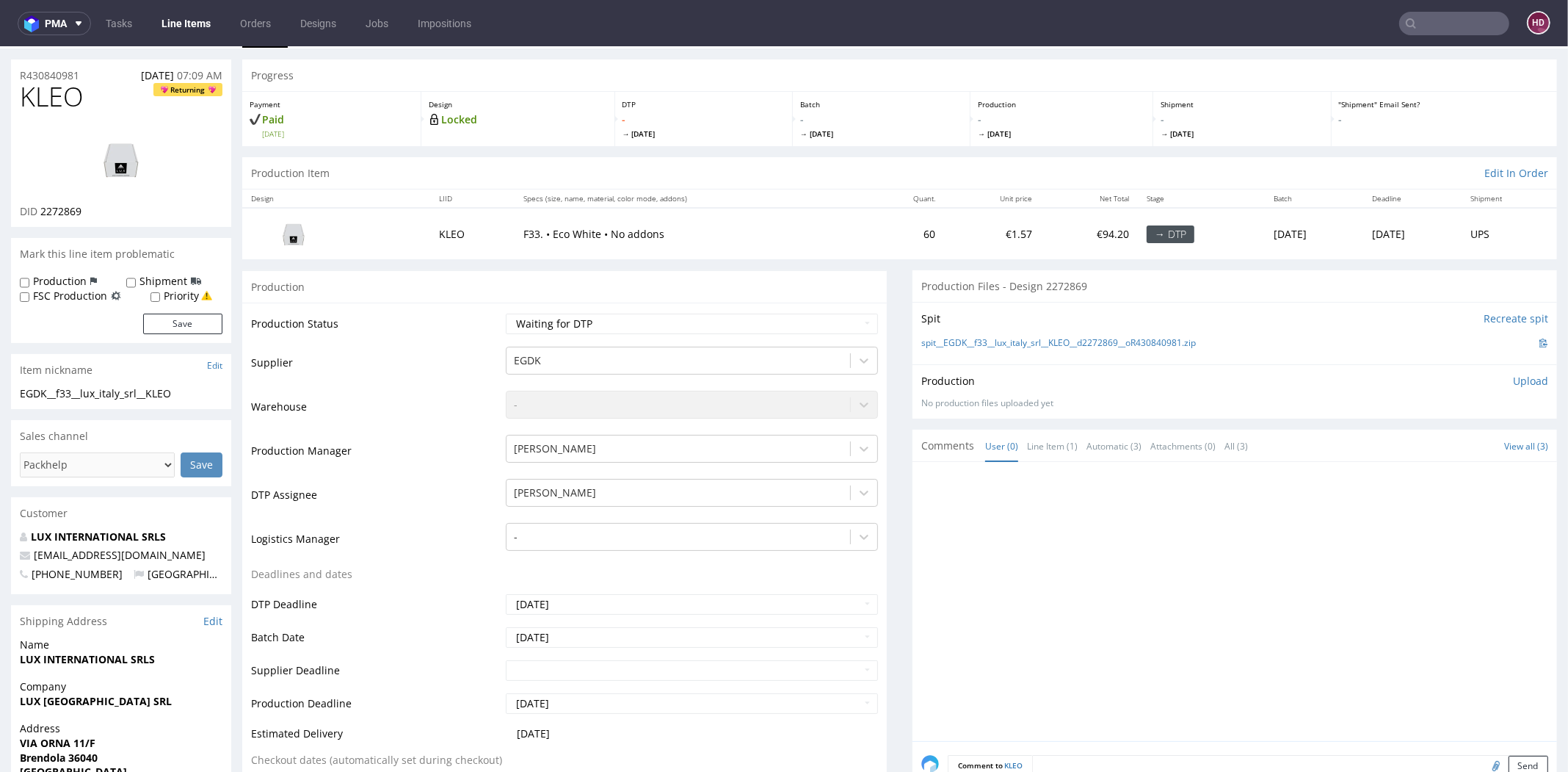
scroll to position [18, 0]
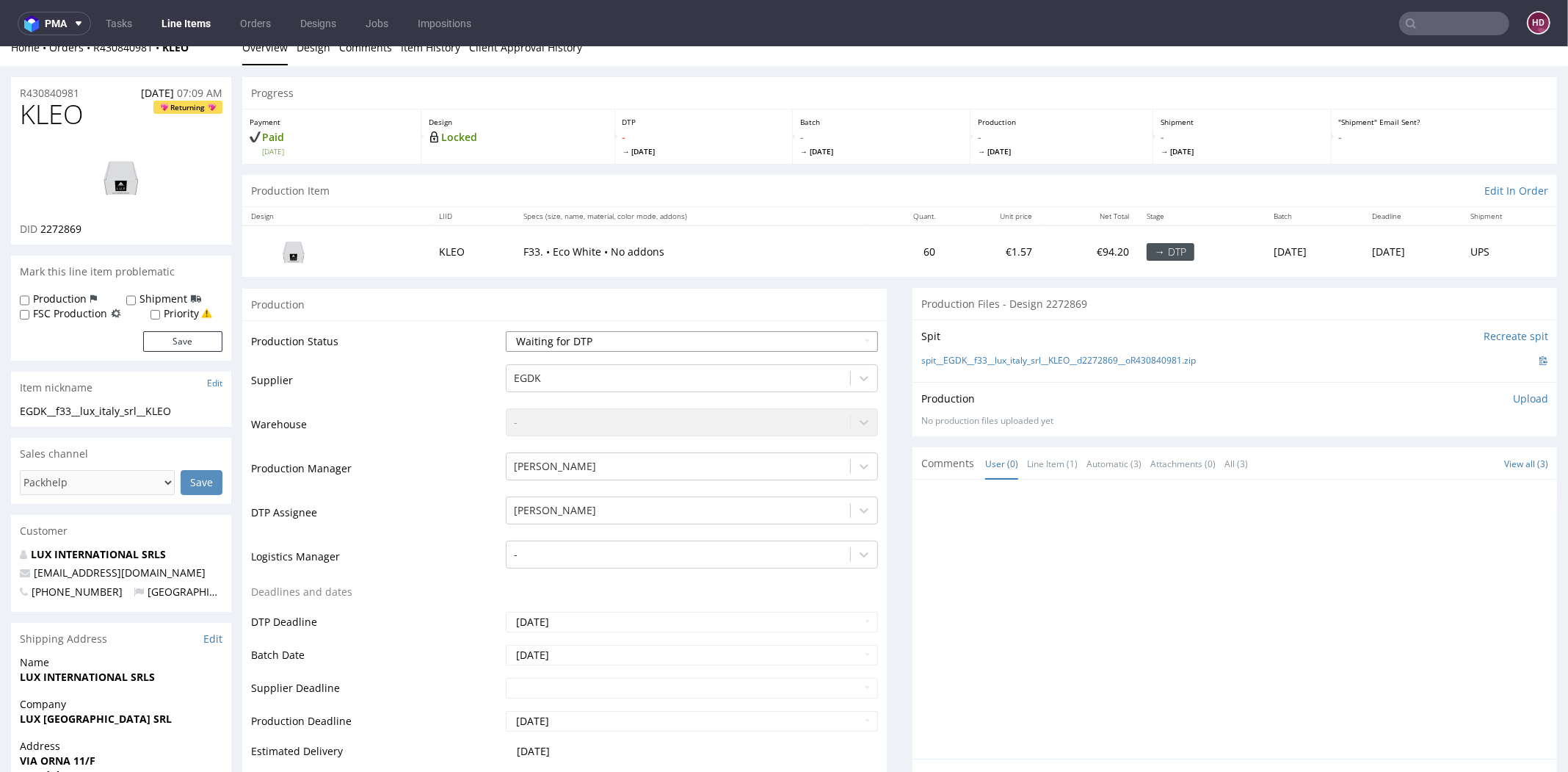
click at [553, 345] on select "Waiting for Artwork Waiting for Diecut Waiting for Mockup Waiting for DTP Waiti…" at bounding box center [692, 341] width 372 height 20
select select "dtp_in_process"
click at [506, 331] on select "Waiting for Artwork Waiting for Diecut Waiting for Mockup Waiting for DTP Waiti…" at bounding box center [692, 341] width 372 height 20
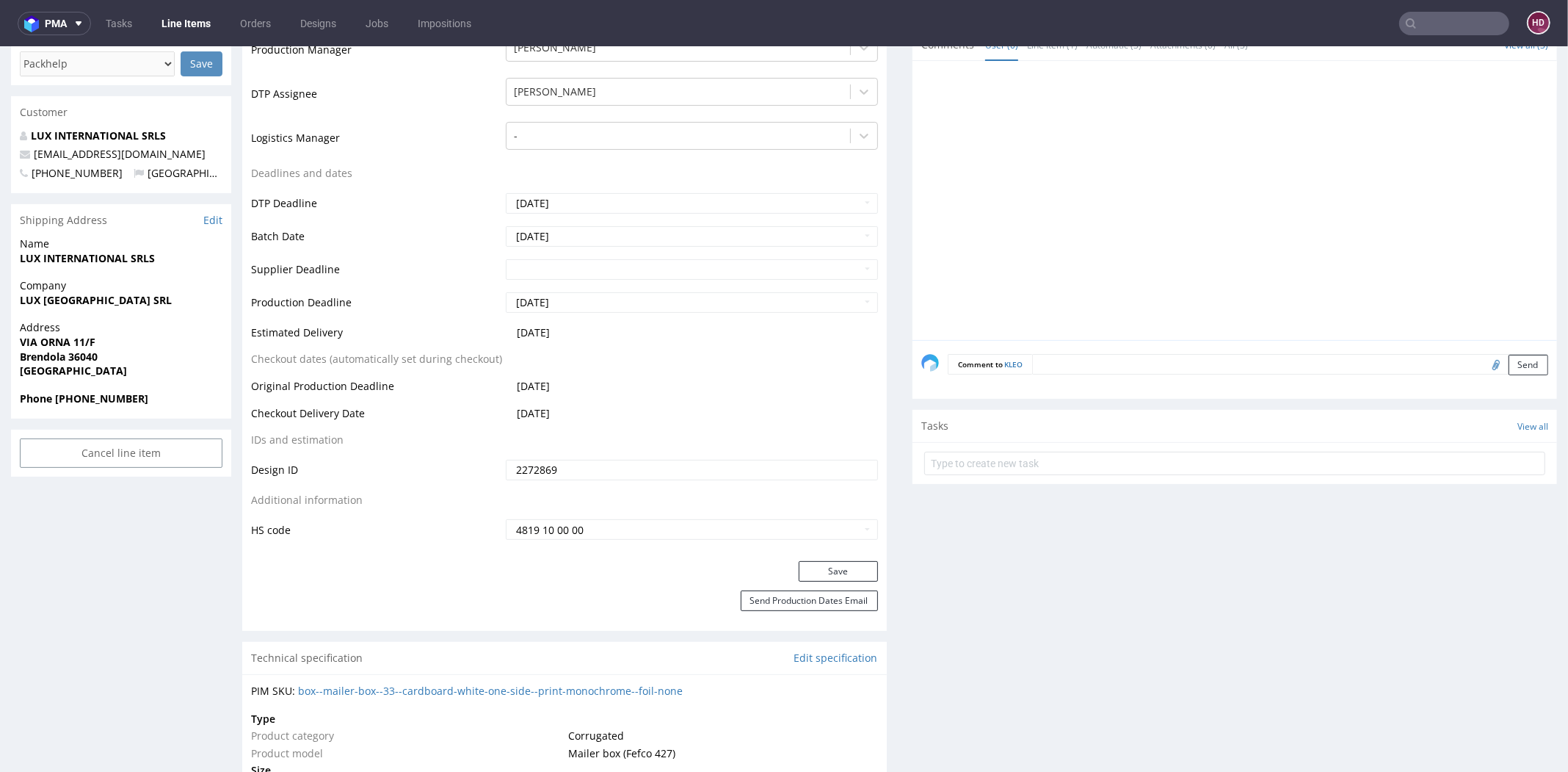
scroll to position [465, 0]
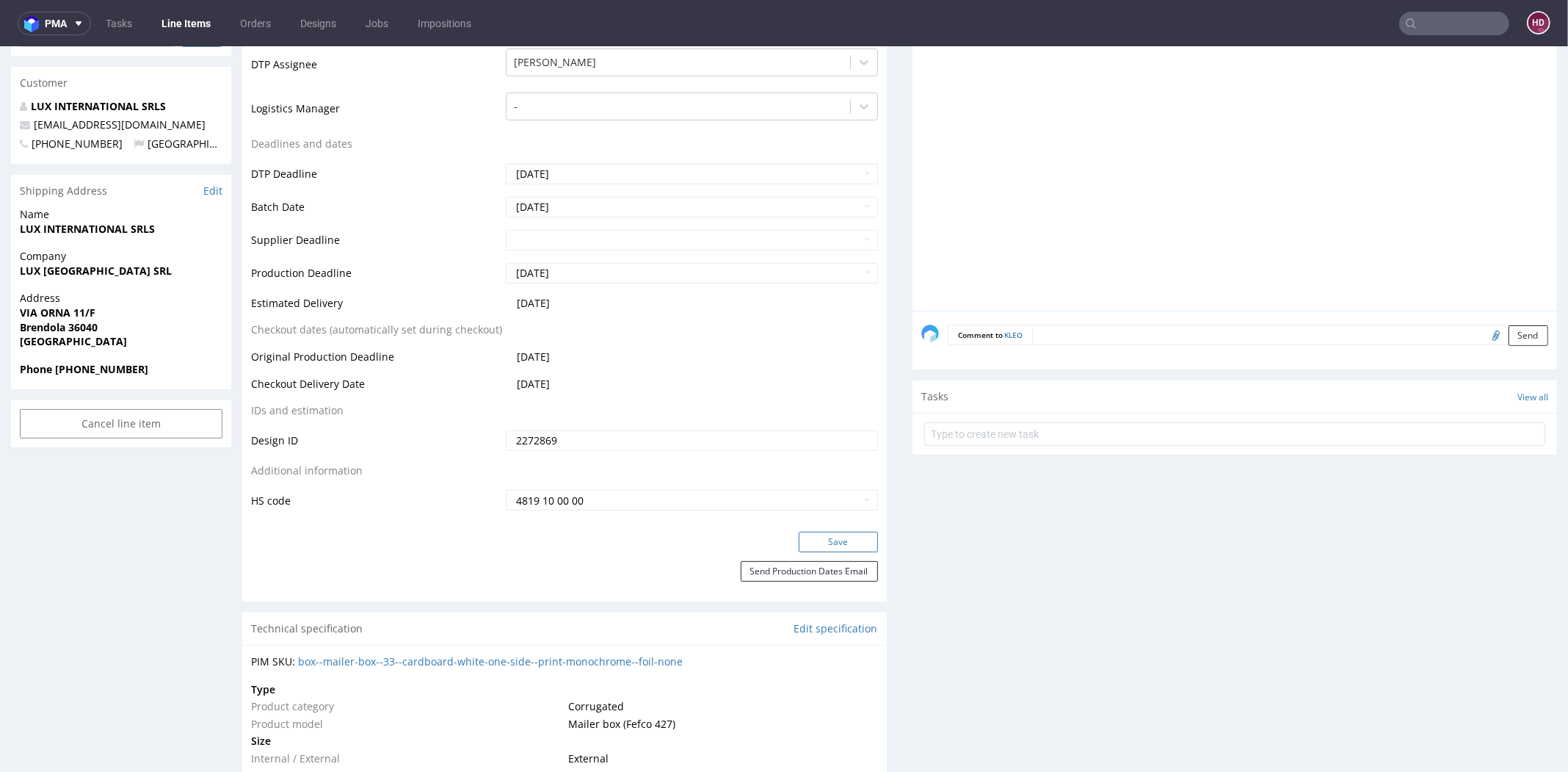
click at [808, 542] on button "Save" at bounding box center [838, 541] width 79 height 20
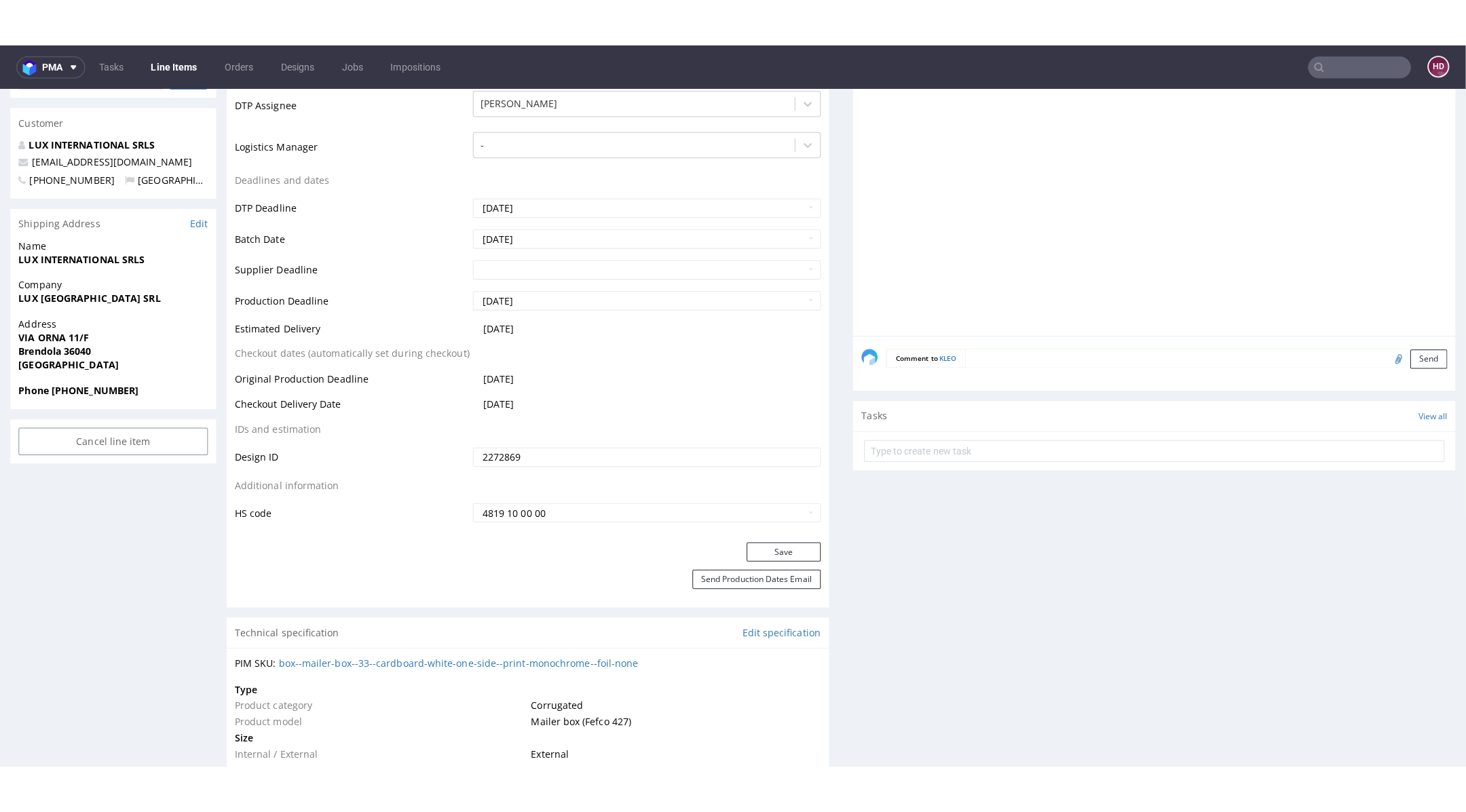
scroll to position [0, 0]
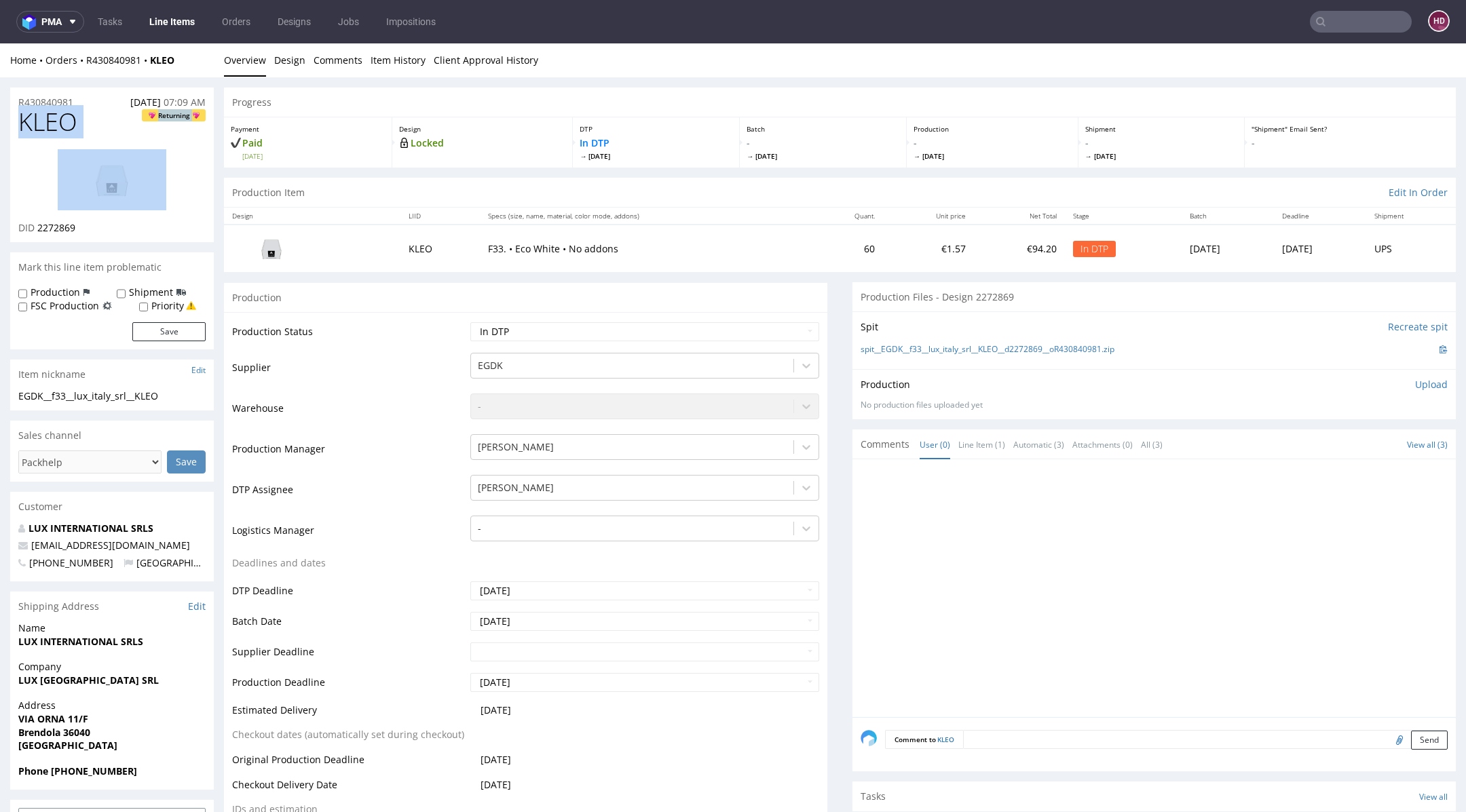
drag, startPoint x: 81, startPoint y: 135, endPoint x: 17, endPoint y: 115, distance: 67.1
click at [17, 115] on div "KLEO Returning DID 2272869" at bounding box center [112, 175] width 203 height 134
copy h1 "KLEO Returning"
drag, startPoint x: 99, startPoint y: 225, endPoint x: 39, endPoint y: 221, distance: 60.1
click at [39, 221] on div "DID 2272869" at bounding box center [112, 228] width 187 height 13
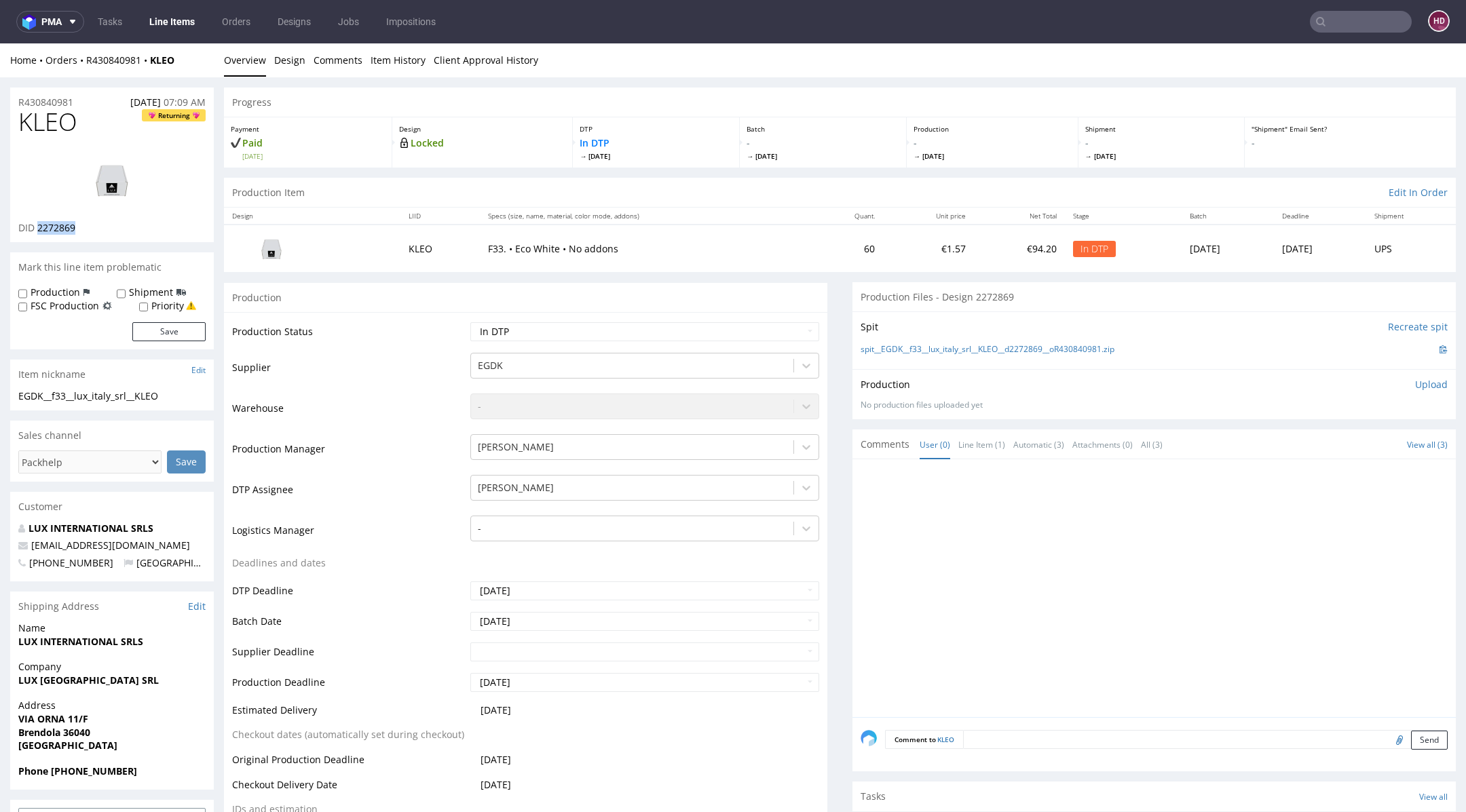
copy span "2272869"
click at [150, 179] on img at bounding box center [111, 180] width 108 height 61
drag, startPoint x: 93, startPoint y: 132, endPoint x: 22, endPoint y: 120, distance: 72.0
click at [22, 120] on h1 "KLEO Returning" at bounding box center [112, 122] width 187 height 27
copy span "KLEO"
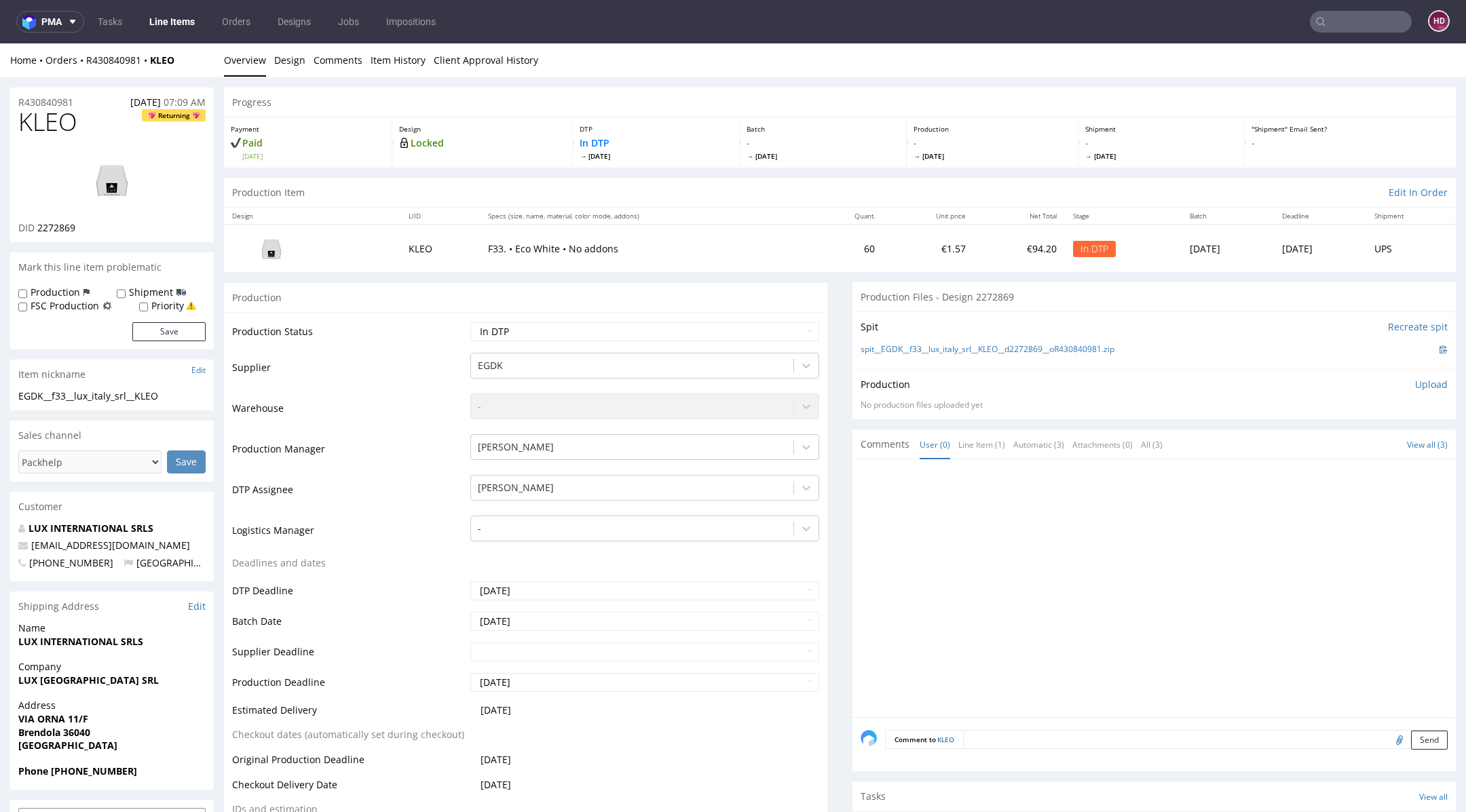
click at [177, 390] on div "EGDK__f33__lux_italy_srl__KLEO" at bounding box center [112, 396] width 187 height 13
drag, startPoint x: 179, startPoint y: 396, endPoint x: 6, endPoint y: 393, distance: 173.0
copy div "EGDK__f33__lux_italy_srl__KLEO"
drag, startPoint x: 84, startPoint y: 102, endPoint x: 0, endPoint y: 102, distance: 84.0
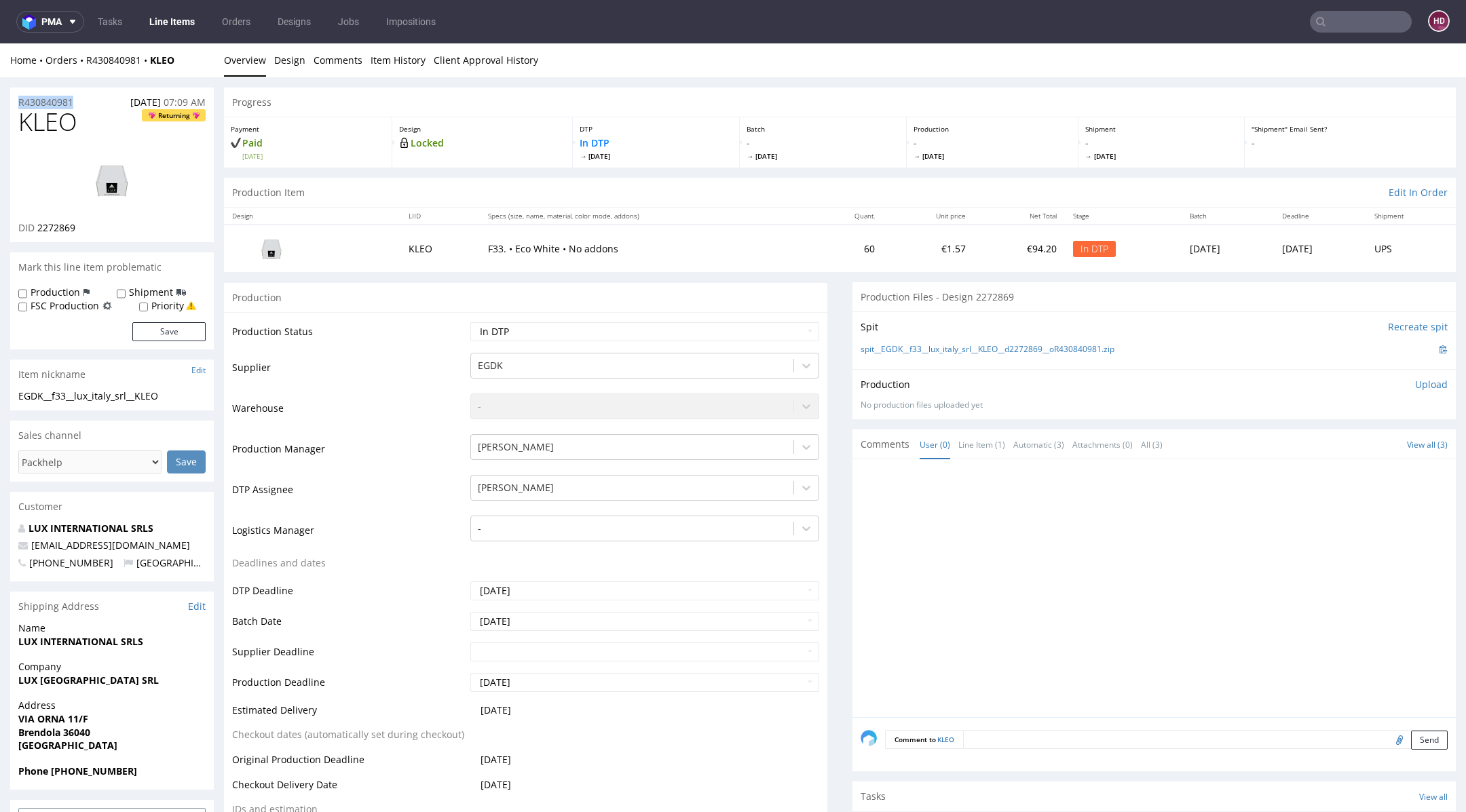
copy p "R430840981"
click at [90, 223] on div "DID 2272869" at bounding box center [112, 228] width 187 height 13
drag, startPoint x: 85, startPoint y: 224, endPoint x: 56, endPoint y: 221, distance: 29.2
click at [56, 221] on div "DID 2272869" at bounding box center [112, 228] width 187 height 13
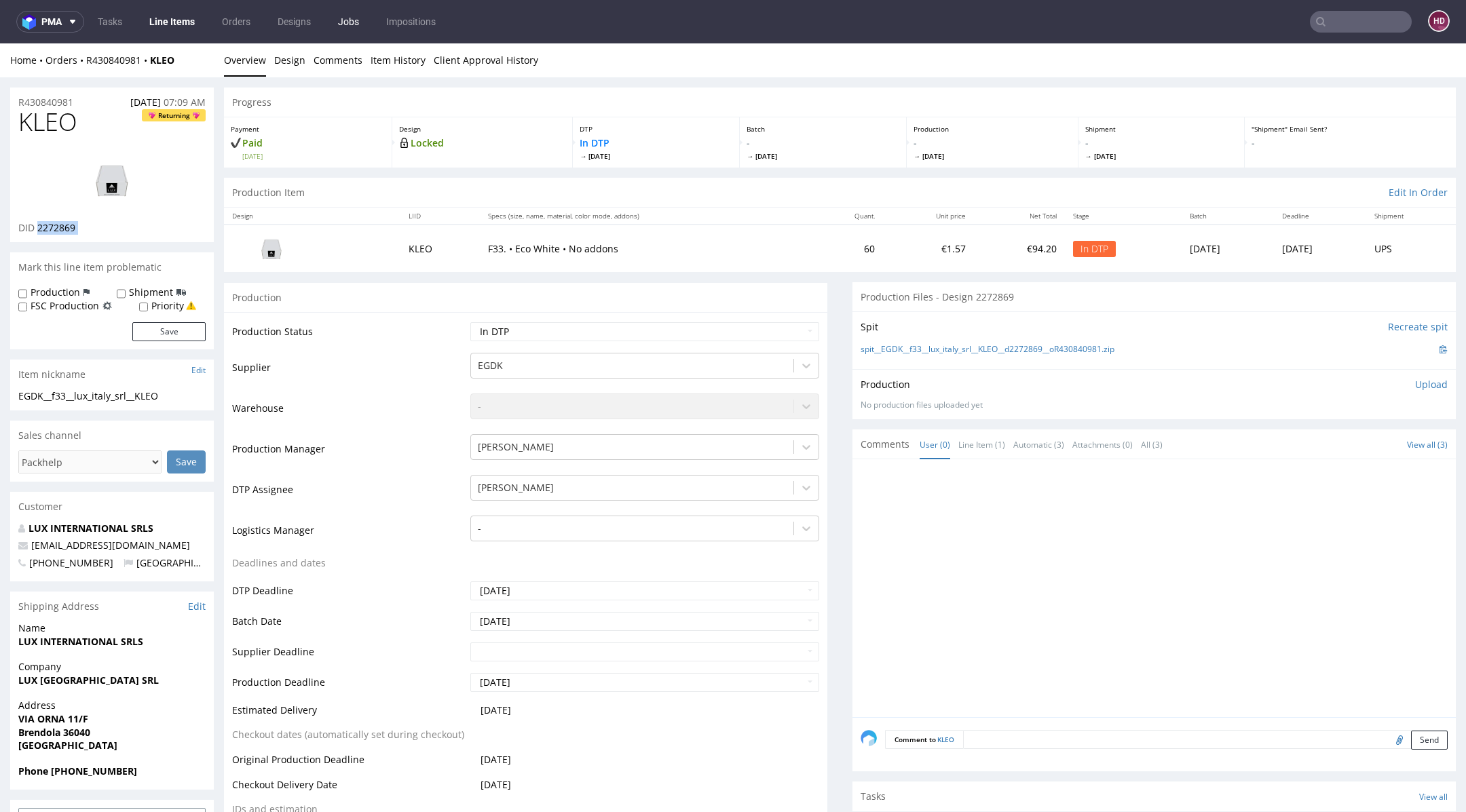
copy div "2272869"
click at [1244, 339] on div "Spit Recreate spit spit__EGDK__f33__lux_italy_srl__KLEO__d2272869__oR430840981.…" at bounding box center [1154, 340] width 604 height 58
click at [1415, 387] on p "Upload" at bounding box center [1432, 384] width 33 height 13
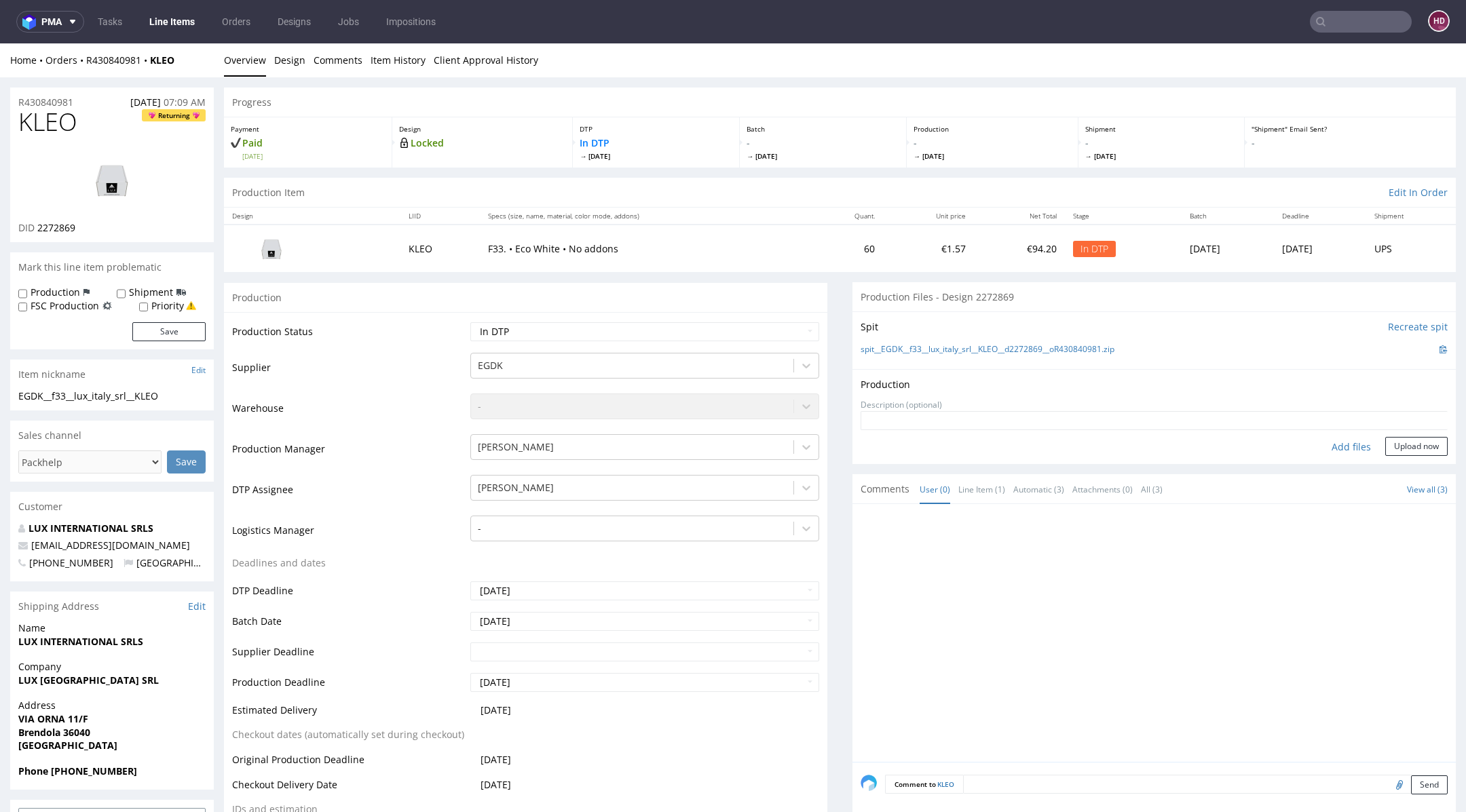
click at [1343, 445] on div "Add files" at bounding box center [1351, 446] width 68 height 20
type input "C:\fakepath\EGDK__f33__lux_italy_srl__KLEO__d2272869__oR430840981.pdf"
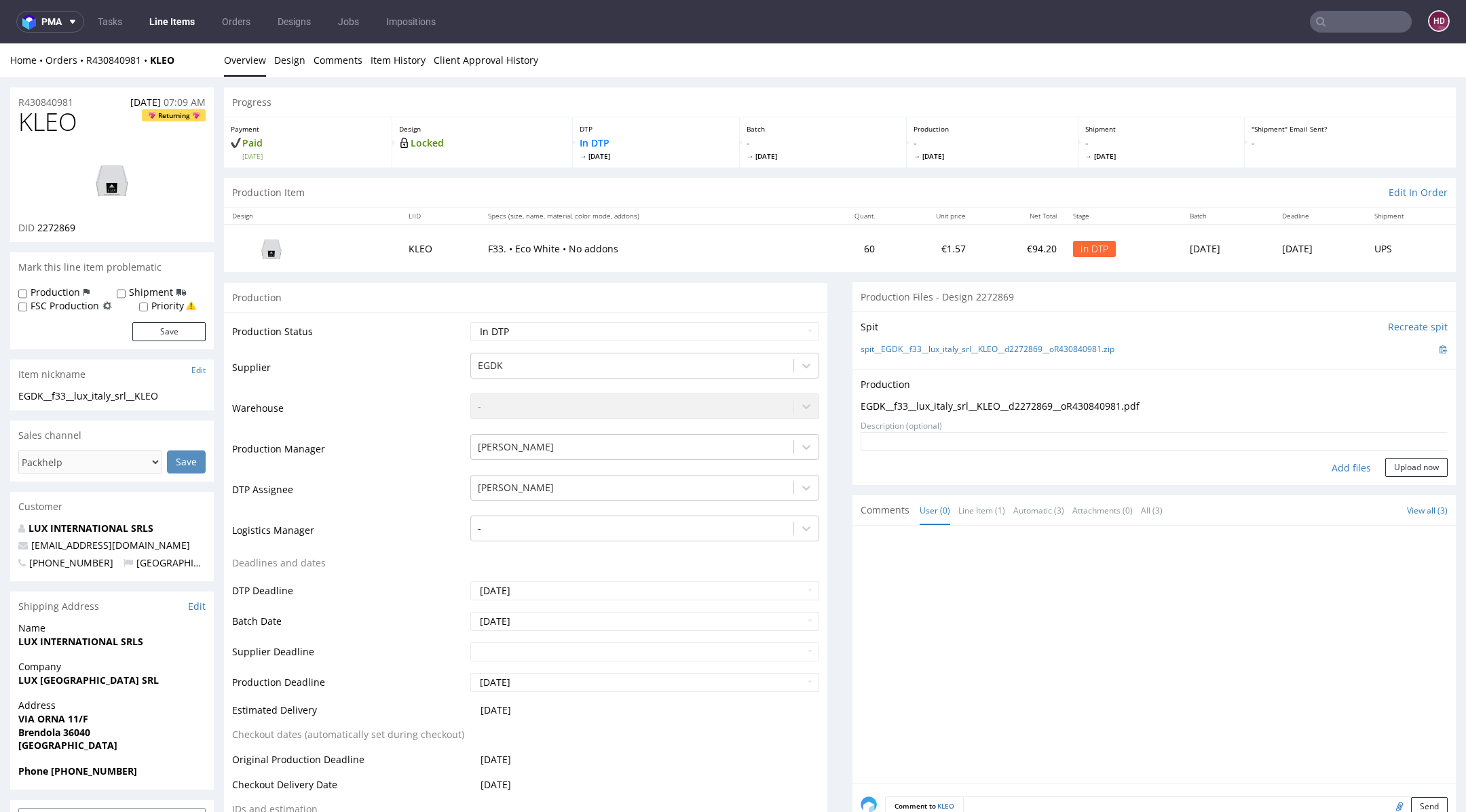
click at [1377, 454] on form "Add files Upload now" at bounding box center [1154, 455] width 587 height 45
click at [1385, 465] on button "Upload now" at bounding box center [1416, 467] width 62 height 19
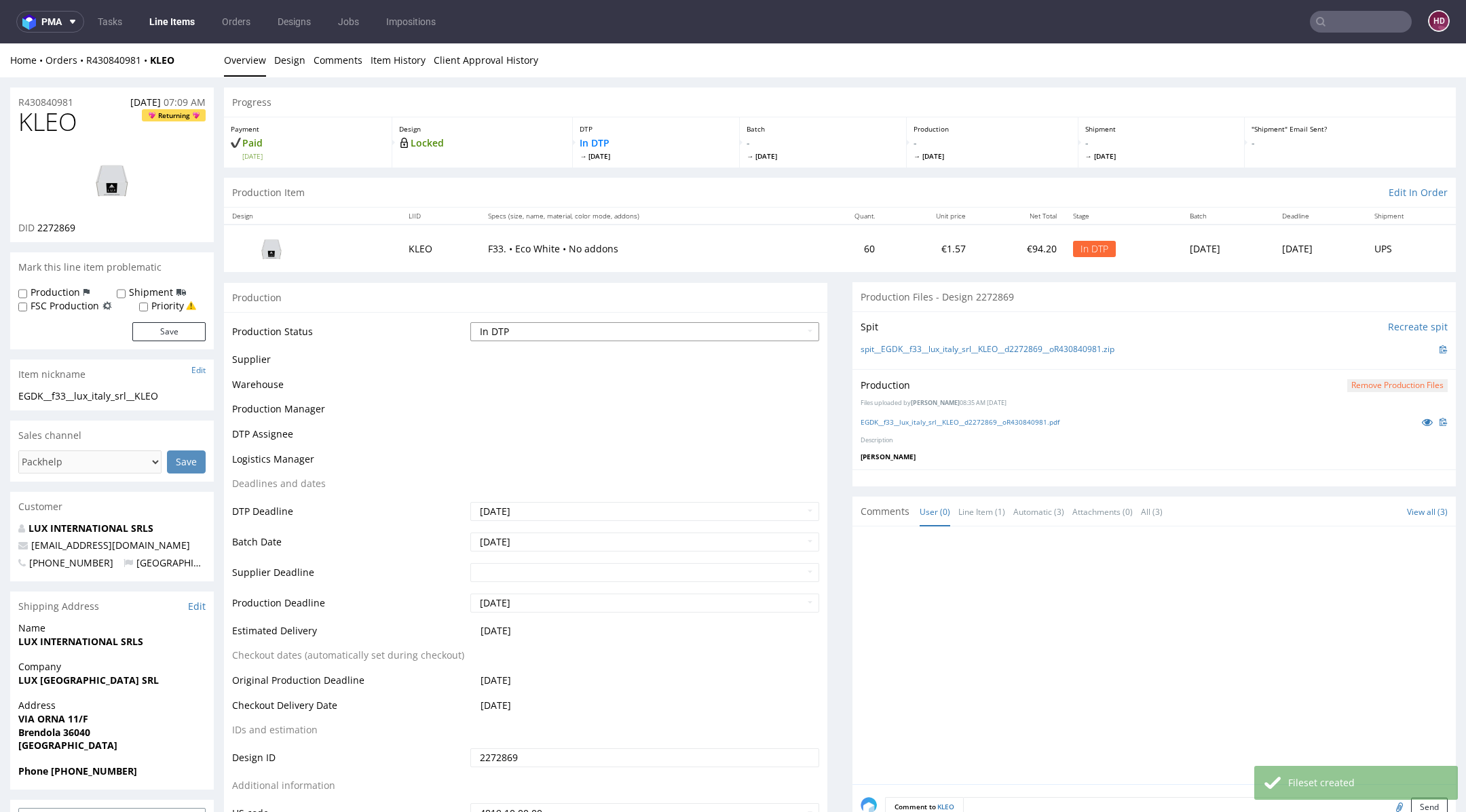
click at [624, 331] on select "Waiting for Artwork Waiting for Diecut Waiting for Mockup Waiting for DTP Waiti…" at bounding box center [645, 331] width 349 height 19
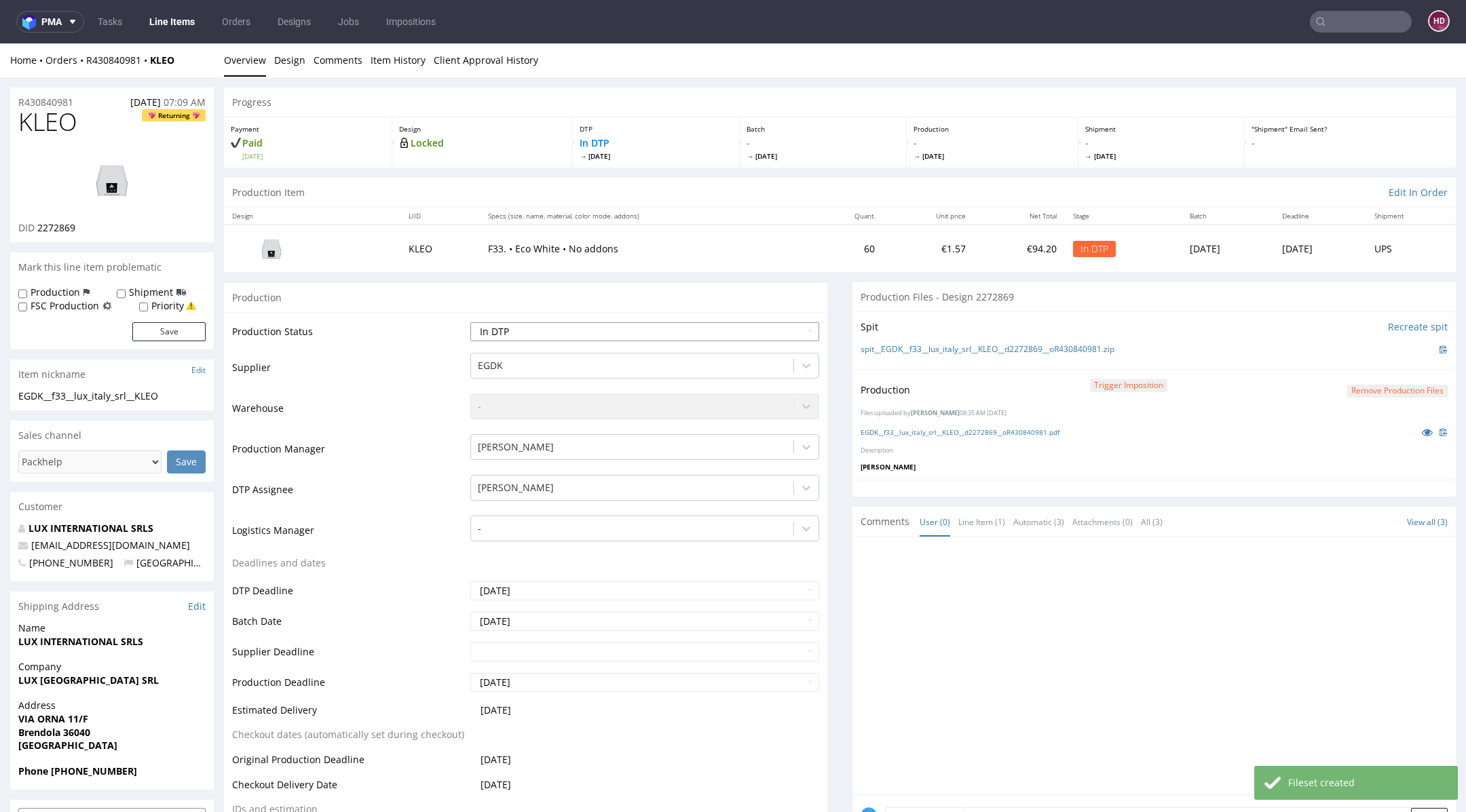
select select "dtp_production_ready"
click at [470, 322] on select "Waiting for Artwork Waiting for Diecut Waiting for Mockup Waiting for DTP Waiti…" at bounding box center [645, 331] width 349 height 19
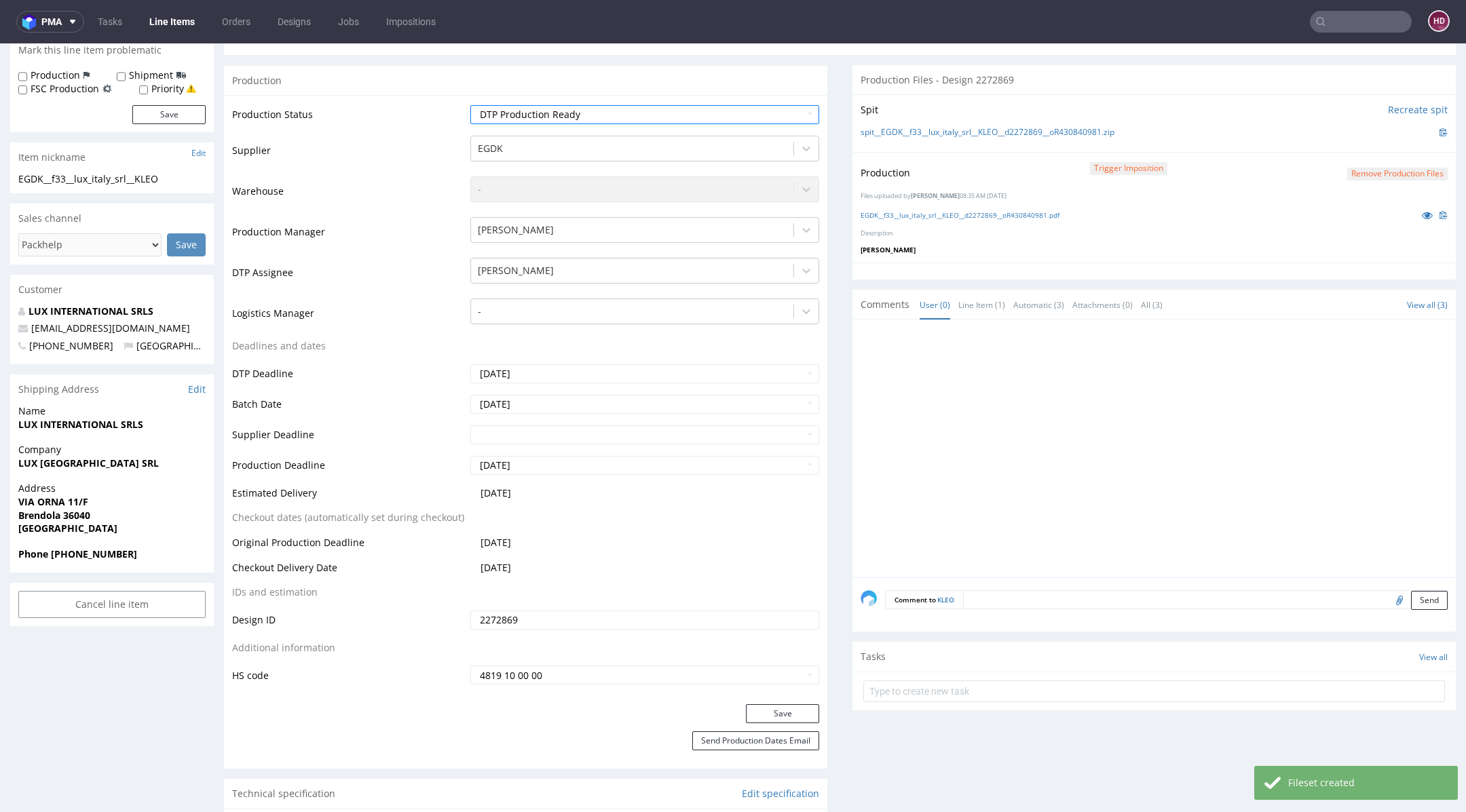
scroll to position [252, 0]
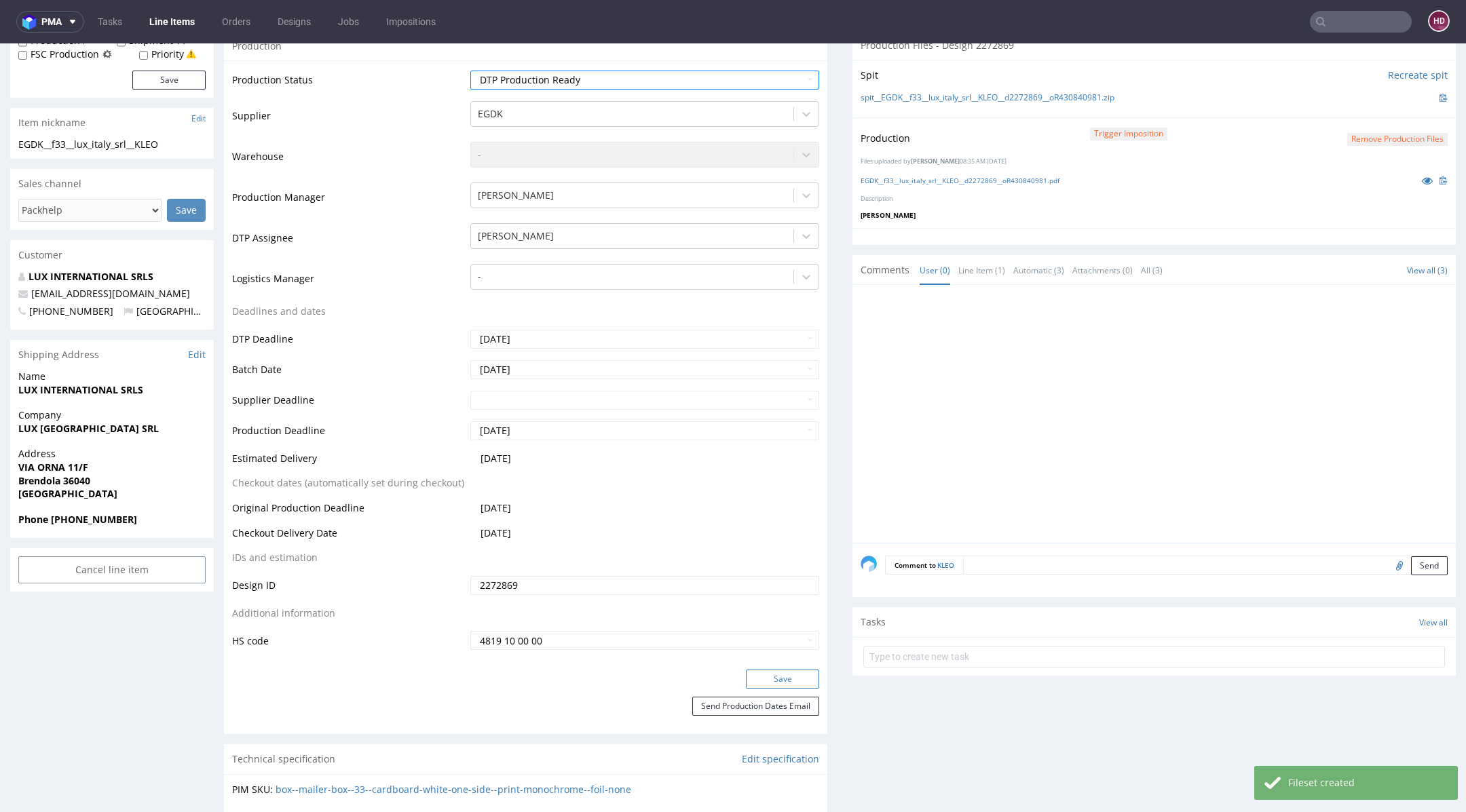
click at [766, 678] on button "Save" at bounding box center [782, 679] width 73 height 19
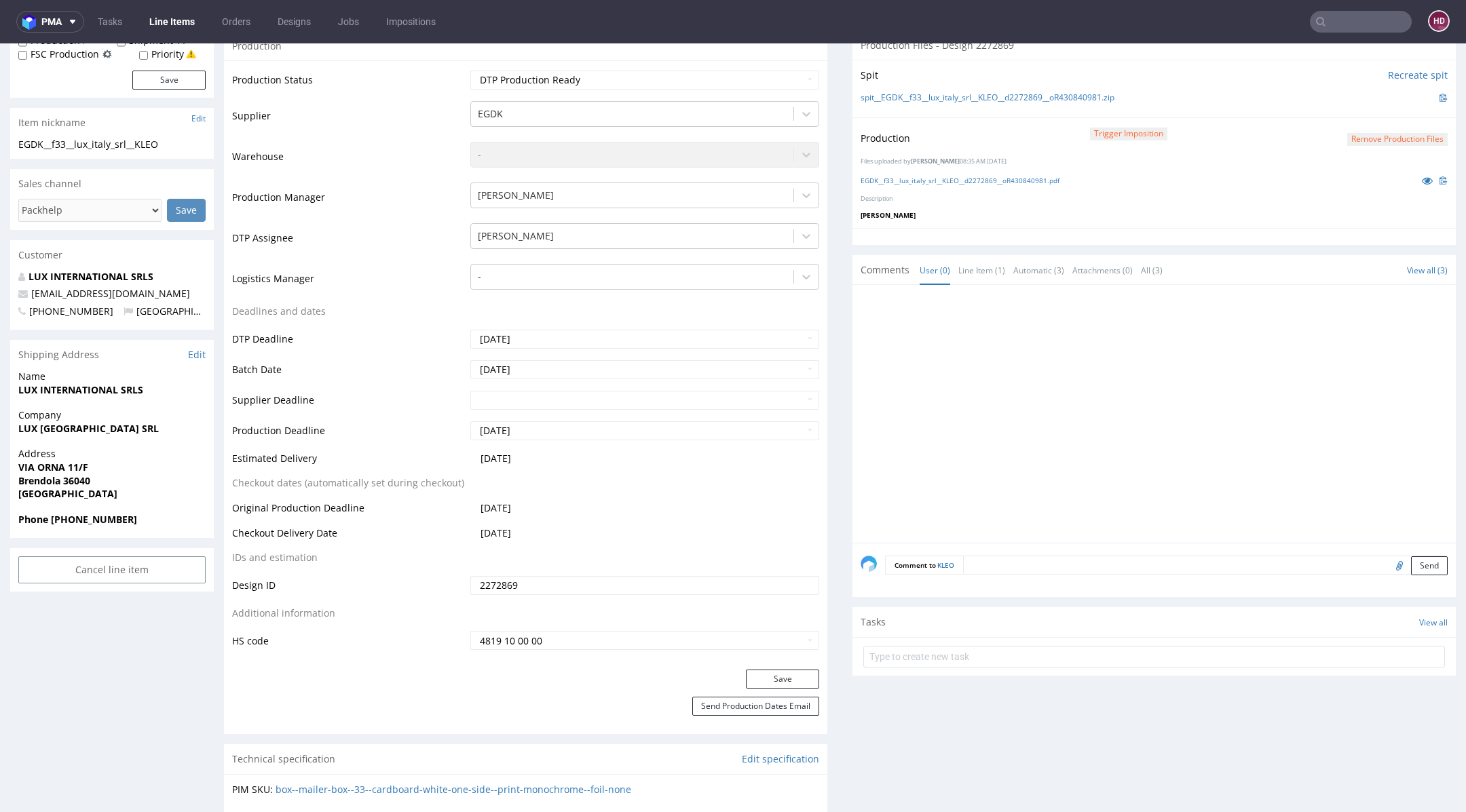
scroll to position [0, 0]
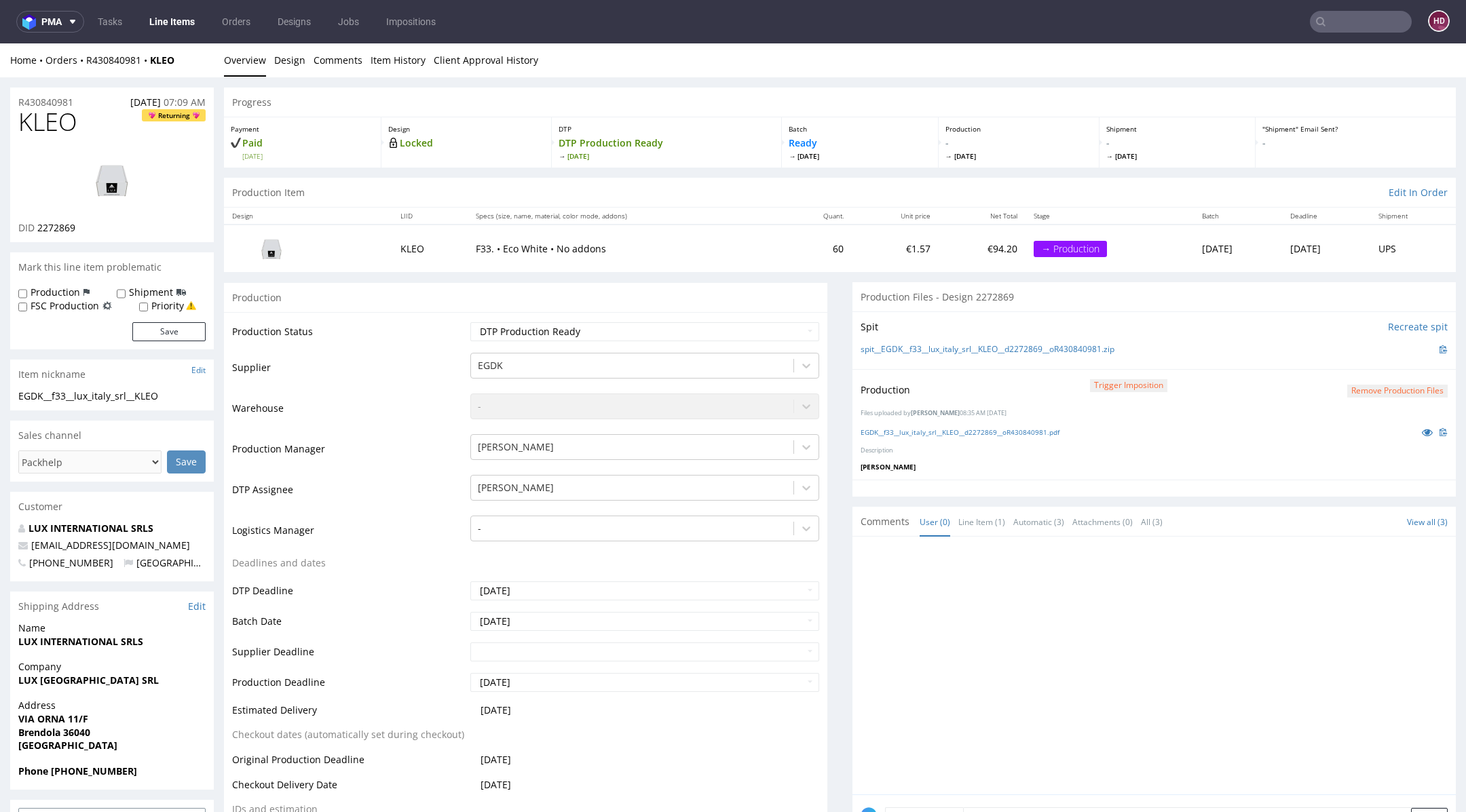
click at [191, 21] on link "Line Items" at bounding box center [172, 22] width 62 height 22
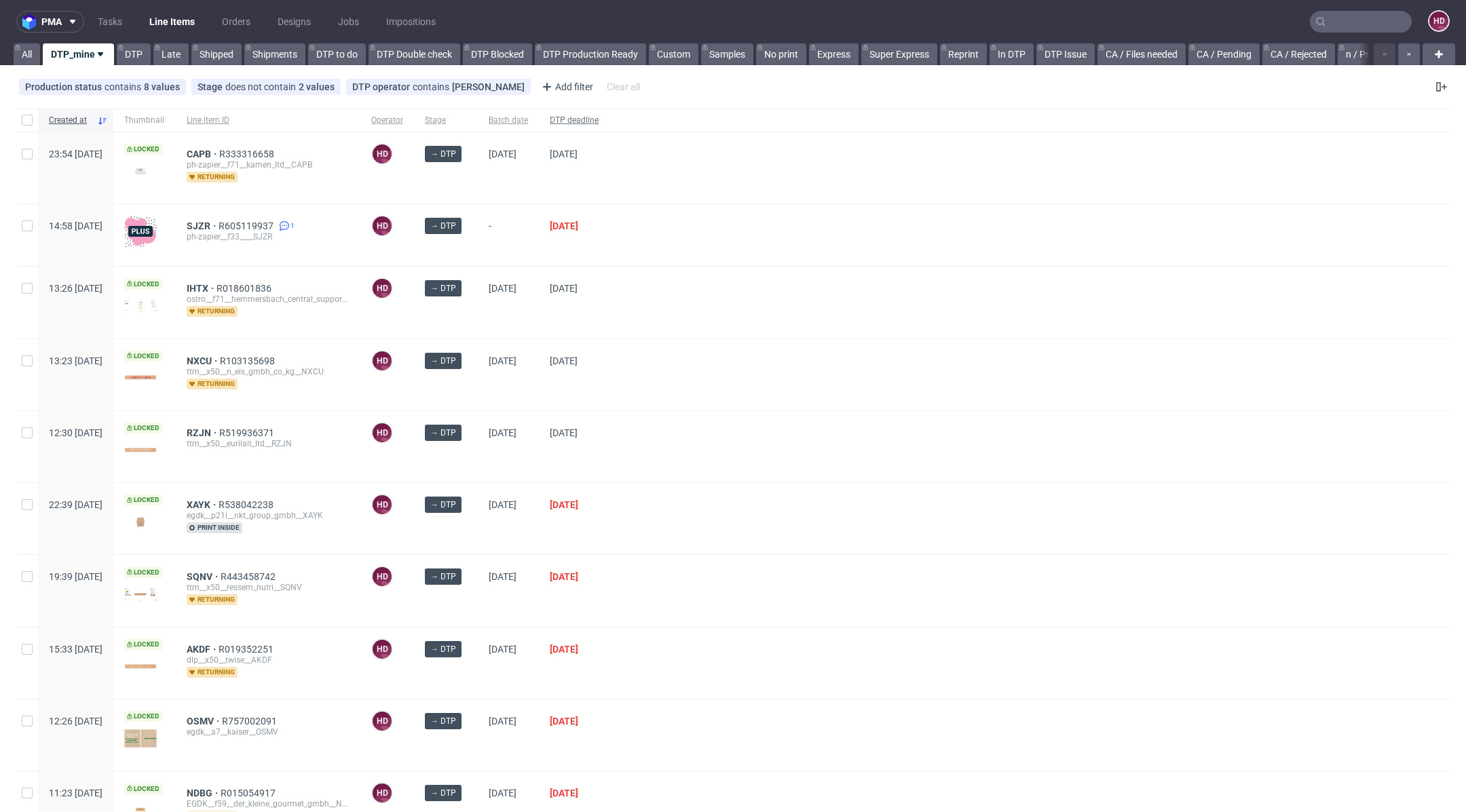
click at [598, 119] on span "DTP deadline" at bounding box center [574, 120] width 49 height 11
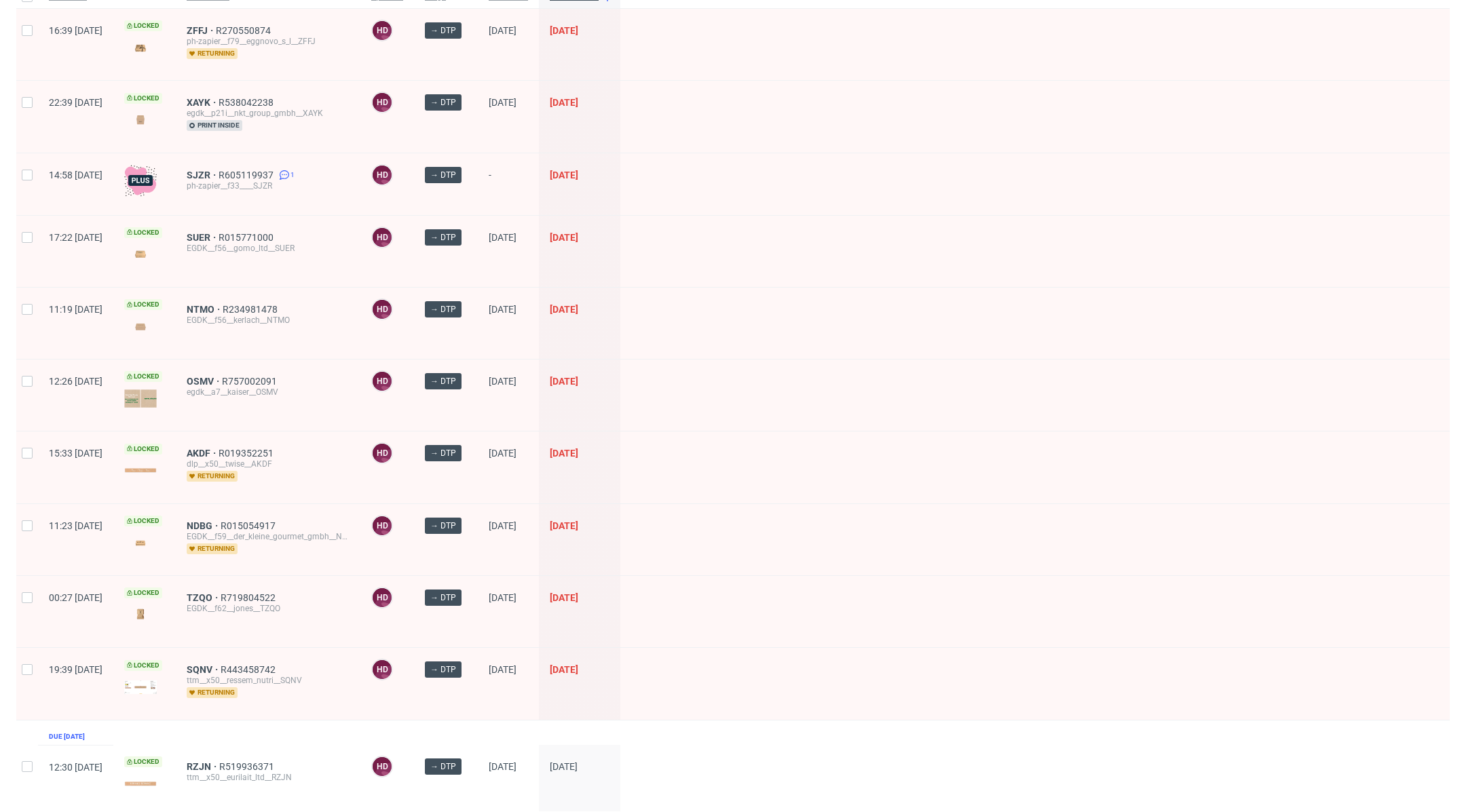
scroll to position [174, 0]
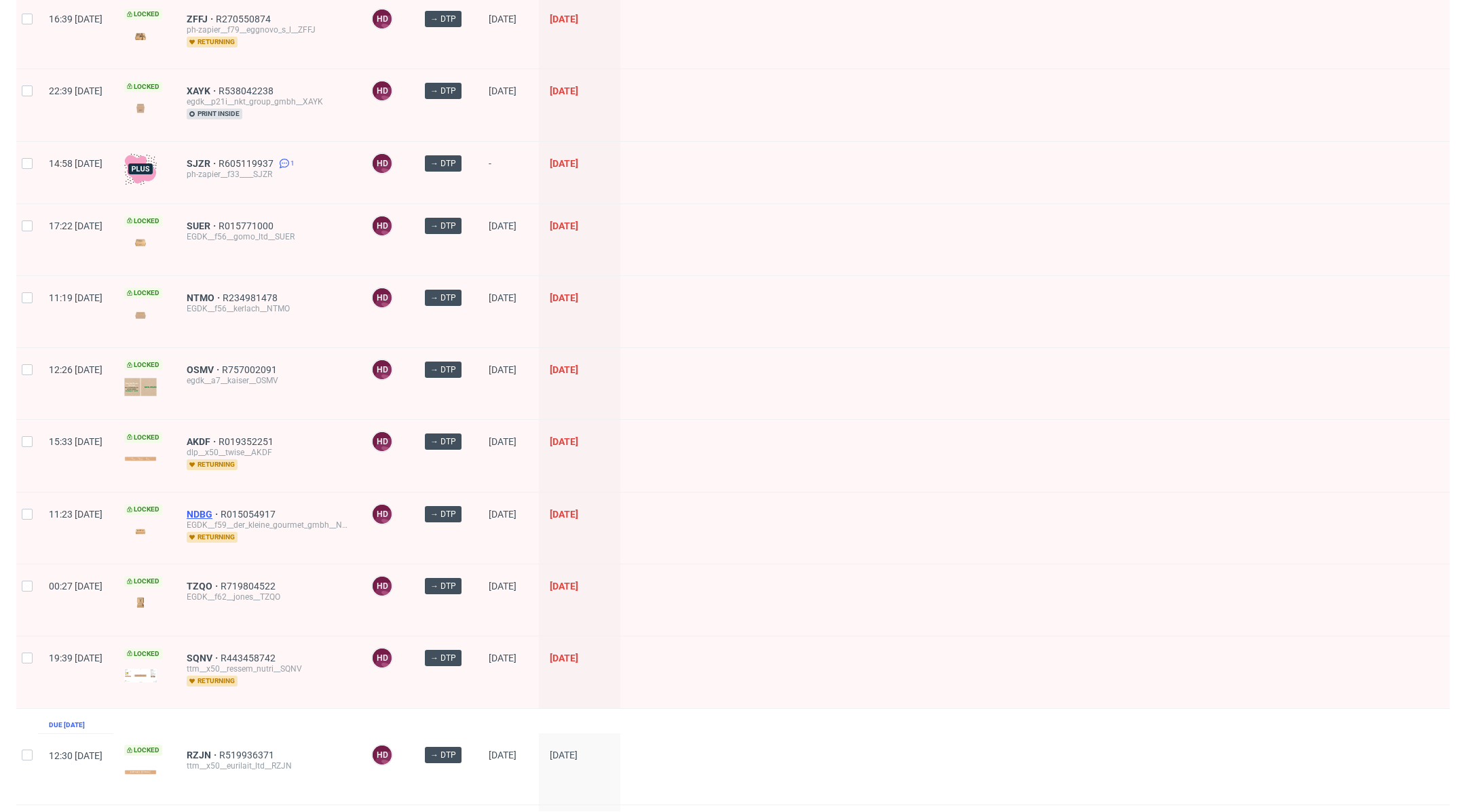
click at [221, 509] on span "NDBG" at bounding box center [203, 514] width 34 height 11
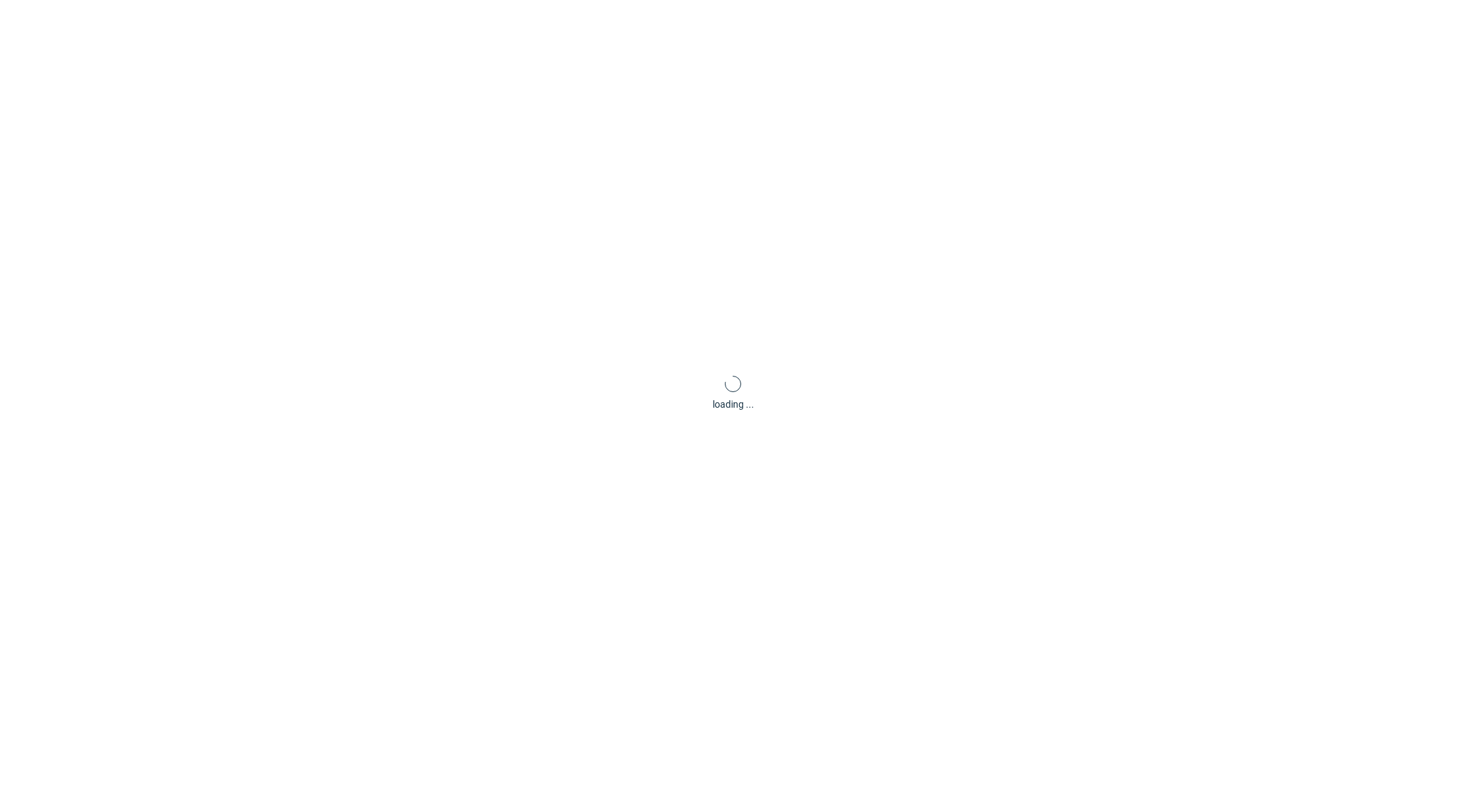
scroll to position [4, 0]
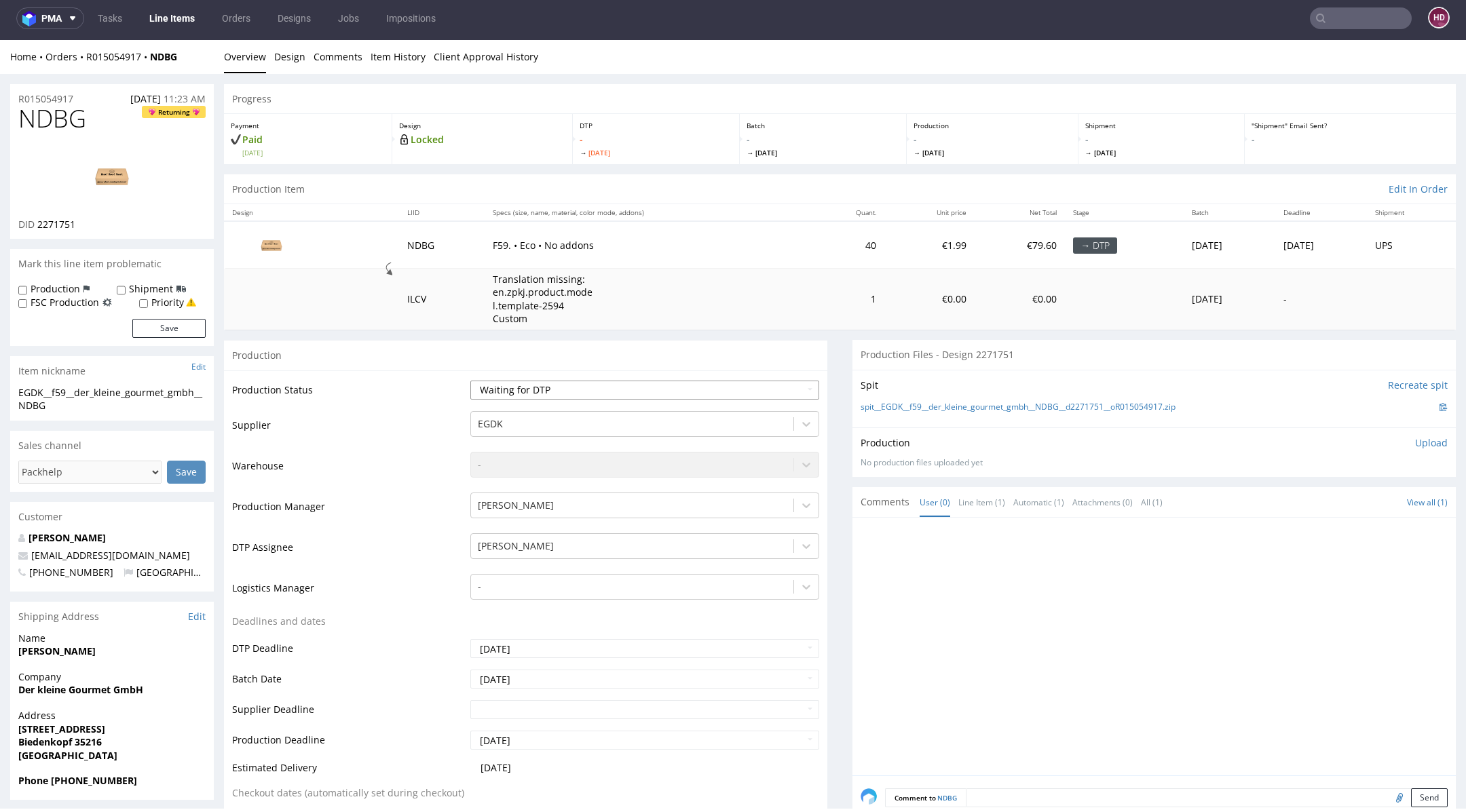
click at [498, 388] on select "Waiting for Artwork Waiting for Diecut Waiting for Mockup Waiting for DTP Waiti…" at bounding box center [645, 390] width 349 height 19
select select "dtp_in_process"
click at [470, 381] on select "Waiting for Artwork Waiting for Diecut Waiting for Mockup Waiting for DTP Waiti…" at bounding box center [645, 390] width 349 height 19
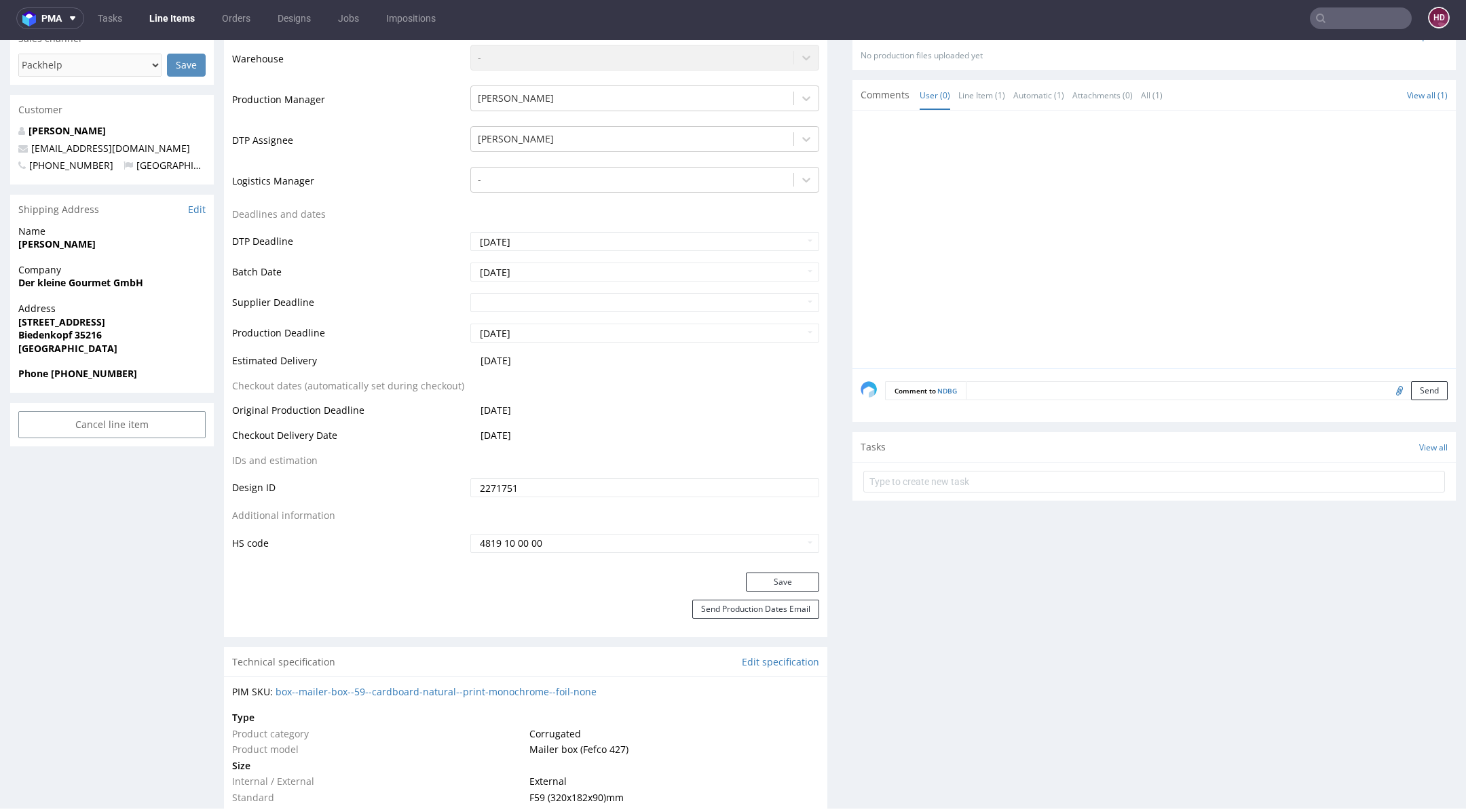
scroll to position [418, 0]
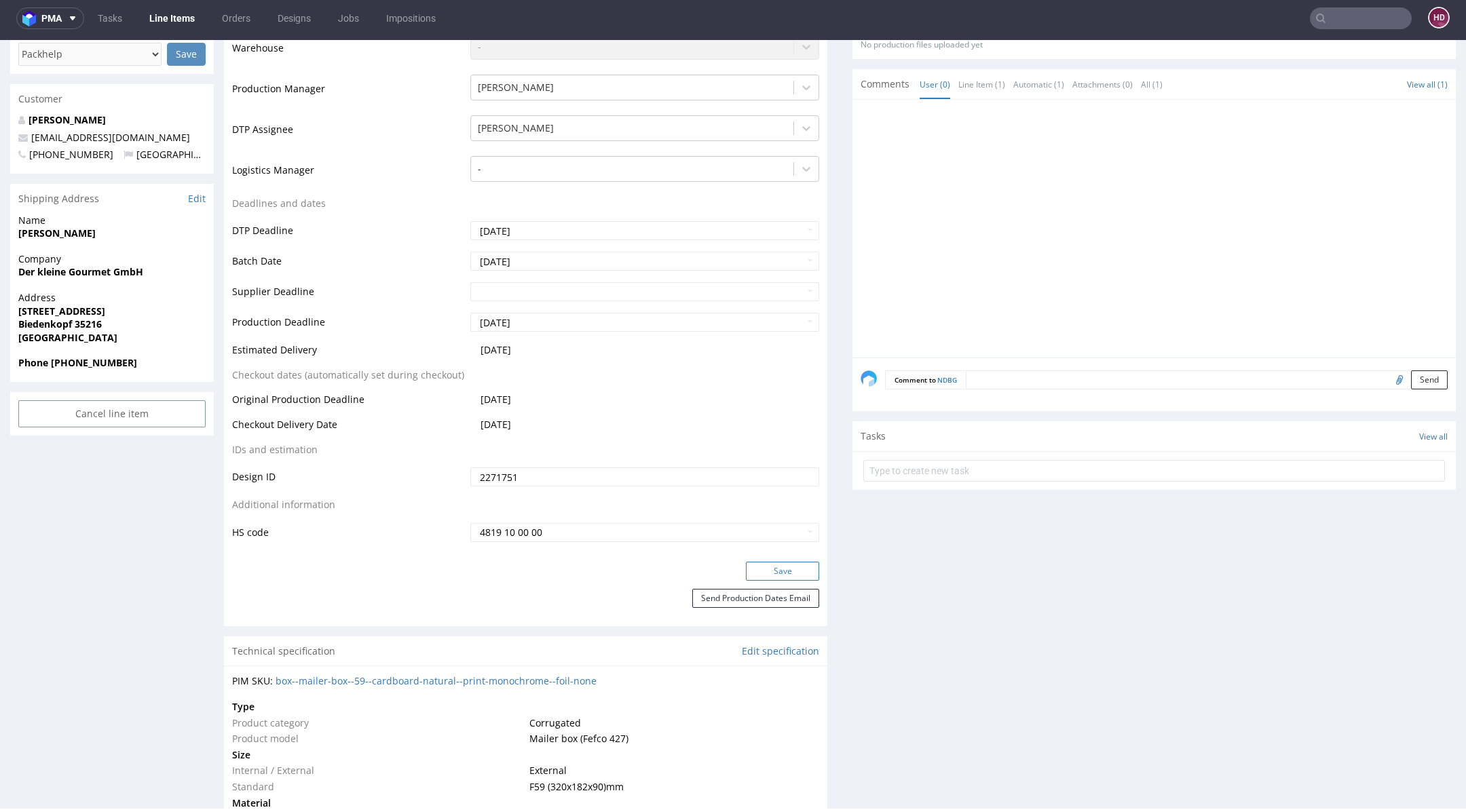
click at [784, 566] on button "Save" at bounding box center [782, 570] width 73 height 19
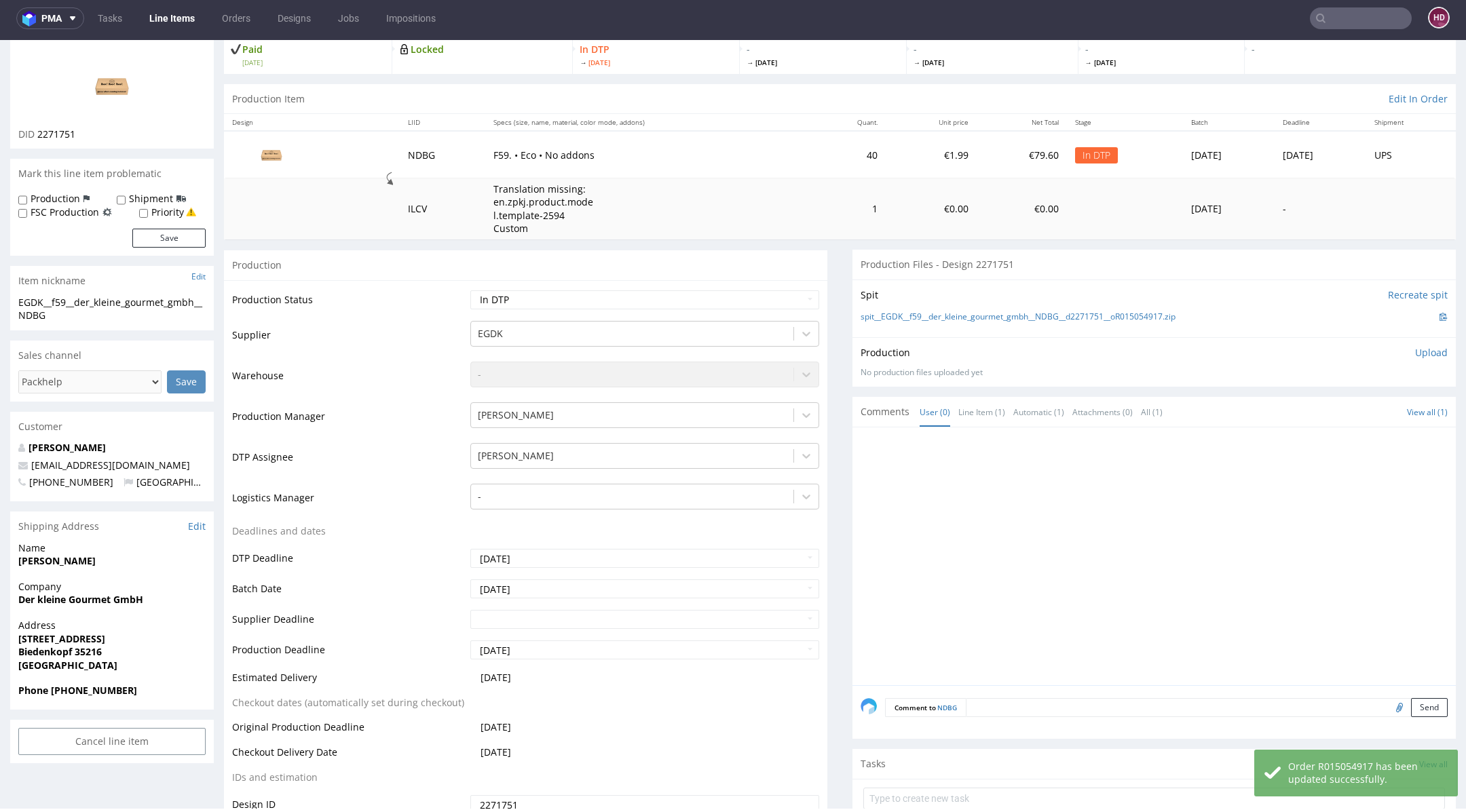
scroll to position [0, 0]
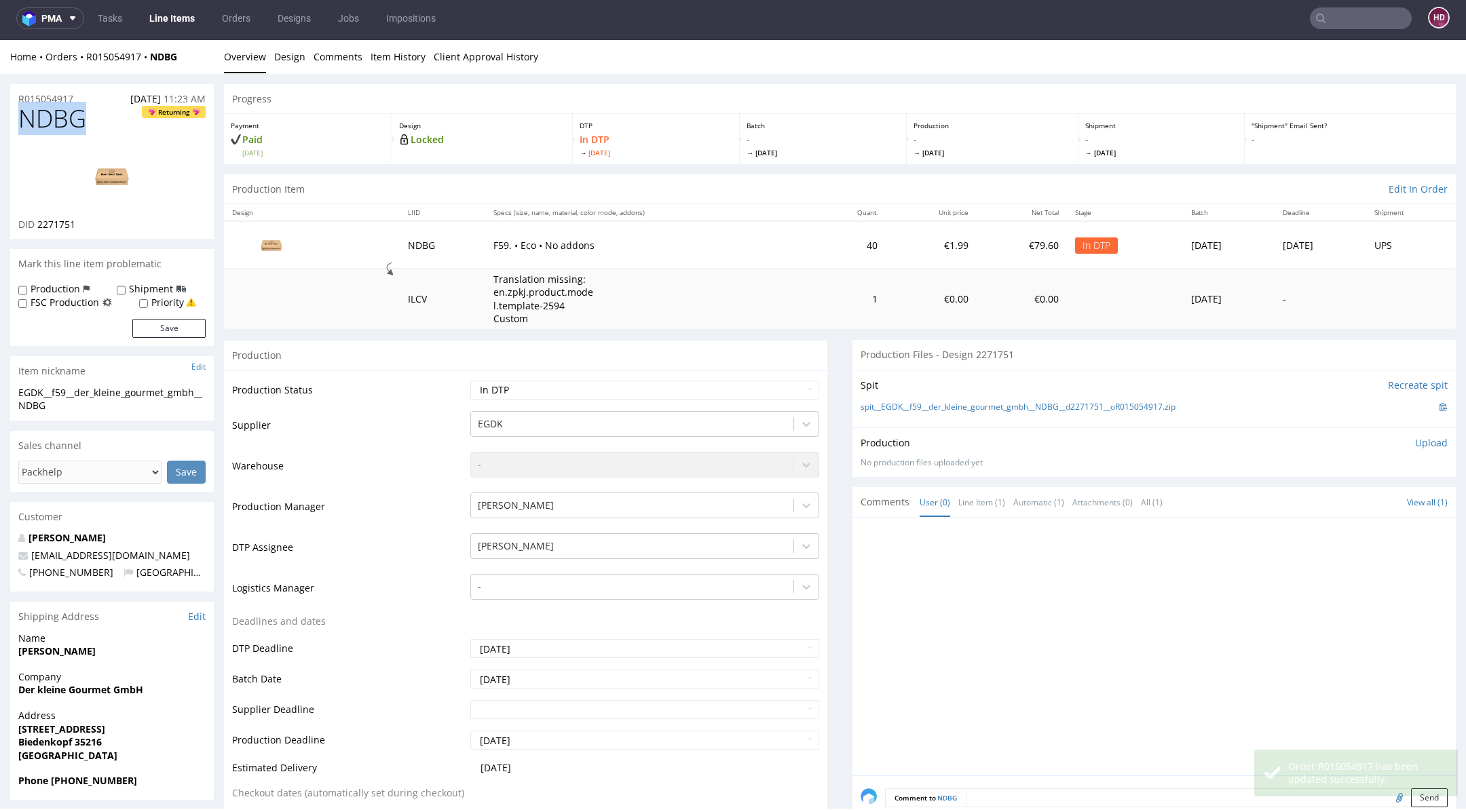
drag, startPoint x: 99, startPoint y: 123, endPoint x: 13, endPoint y: 111, distance: 86.8
click at [13, 111] on div "NDBG Returning DID 2271751" at bounding box center [112, 172] width 203 height 134
copy span "NDBG"
click at [94, 218] on div "DID 2271751" at bounding box center [112, 224] width 187 height 13
click at [76, 227] on div "NDBG Returning DID 2271751" at bounding box center [112, 172] width 203 height 134
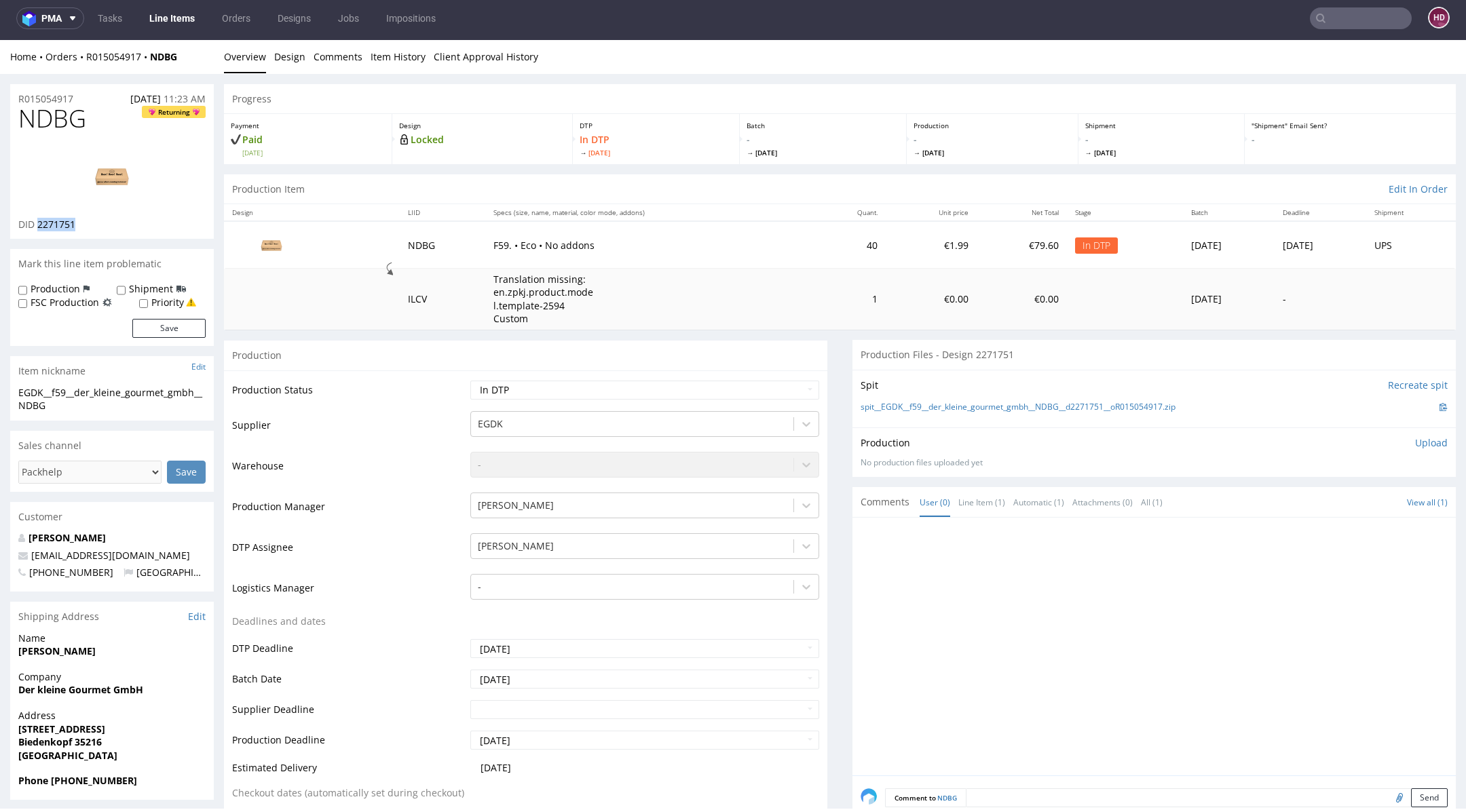
drag, startPoint x: 76, startPoint y: 227, endPoint x: 38, endPoint y: 224, distance: 38.1
click at [38, 224] on div "DID 2271751" at bounding box center [112, 224] width 187 height 13
copy span "2271751"
